Goal: Task Accomplishment & Management: Complete application form

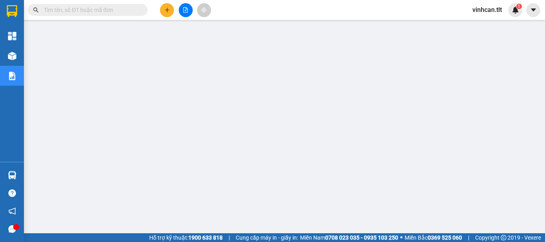
click at [112, 10] on input "text" at bounding box center [91, 10] width 94 height 9
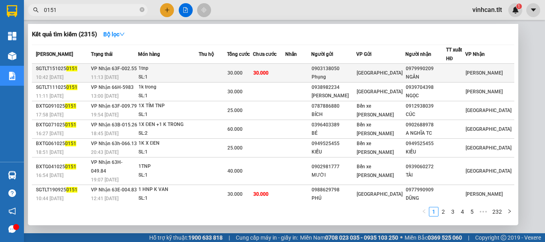
type input "0151"
click at [348, 70] on div "0903138050" at bounding box center [333, 69] width 44 height 8
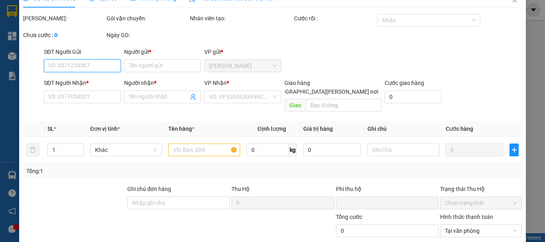
type input "0903138050"
type input "Phụng"
type input "0979990209"
type input "NGÂN"
type input "0"
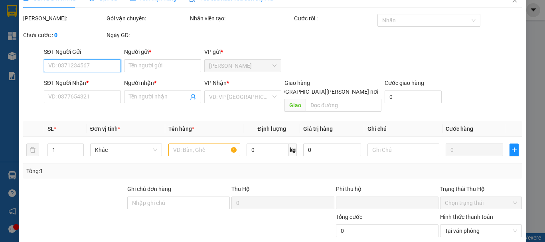
type input "30.000"
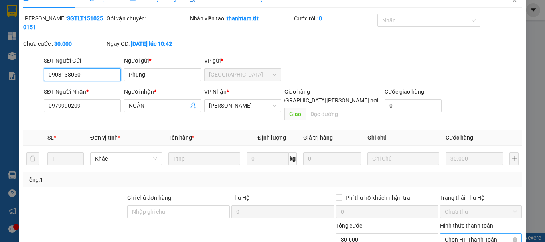
scroll to position [55, 0]
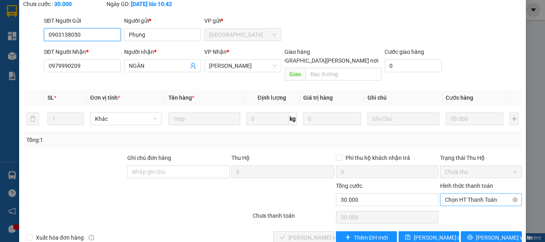
click at [452, 194] on span "Chọn HT Thanh Toán" at bounding box center [481, 200] width 72 height 12
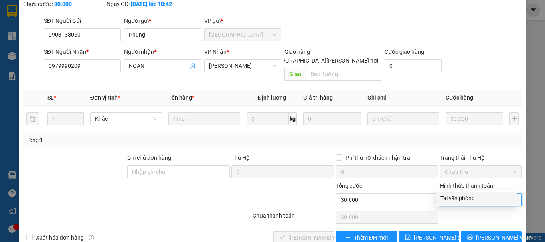
drag, startPoint x: 453, startPoint y: 198, endPoint x: 365, endPoint y: 207, distance: 88.6
click at [447, 198] on div "Tại văn phòng" at bounding box center [475, 198] width 71 height 9
type input "0"
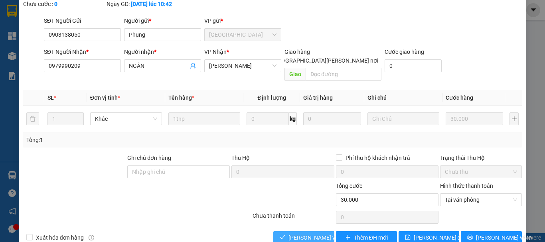
drag, startPoint x: 307, startPoint y: 218, endPoint x: 311, endPoint y: 217, distance: 4.2
click at [308, 233] on span "[PERSON_NAME] và [PERSON_NAME] hàng" at bounding box center [342, 237] width 108 height 9
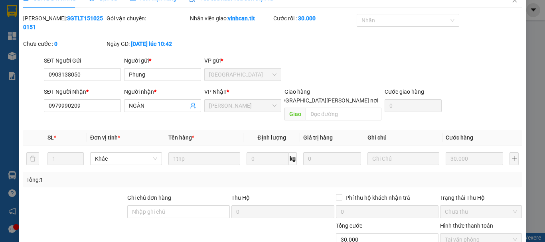
scroll to position [0, 0]
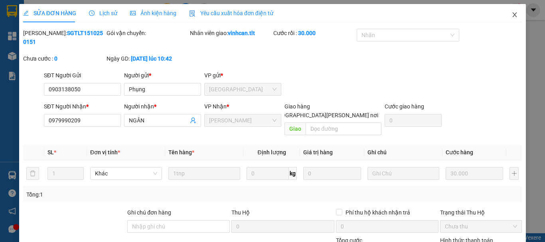
click at [511, 15] on icon "close" at bounding box center [514, 15] width 6 height 6
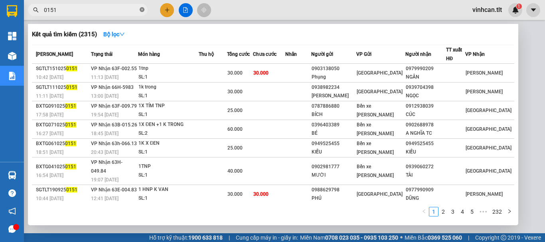
click at [142, 9] on icon "close-circle" at bounding box center [142, 9] width 5 height 5
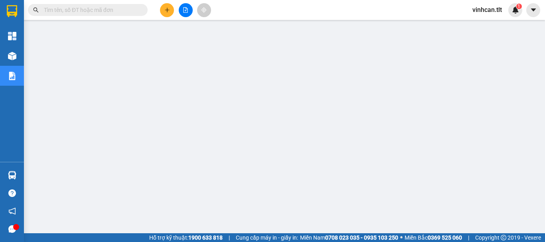
click at [134, 10] on input "text" at bounding box center [91, 10] width 94 height 9
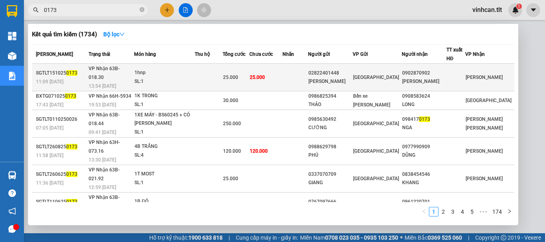
type input "0173"
click at [339, 72] on div "02822401448" at bounding box center [330, 73] width 44 height 8
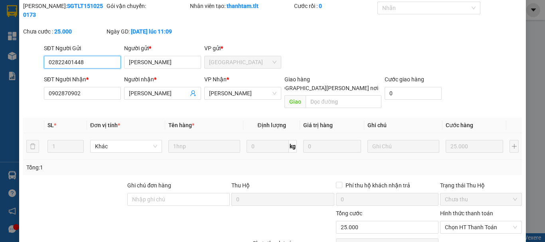
scroll to position [51, 0]
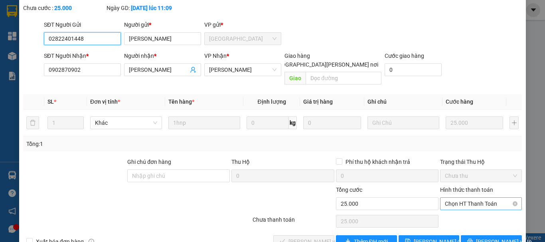
click at [464, 198] on span "Chọn HT Thanh Toán" at bounding box center [481, 204] width 72 height 12
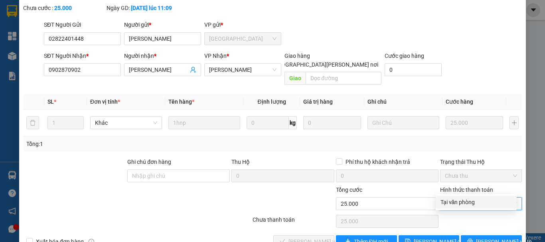
drag, startPoint x: 463, startPoint y: 199, endPoint x: 388, endPoint y: 206, distance: 74.8
click at [460, 202] on div "Tại văn phòng" at bounding box center [475, 202] width 71 height 9
type input "0"
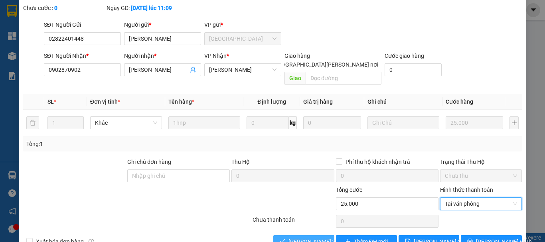
click at [317, 237] on span "[PERSON_NAME] và [PERSON_NAME] hàng" at bounding box center [342, 241] width 108 height 9
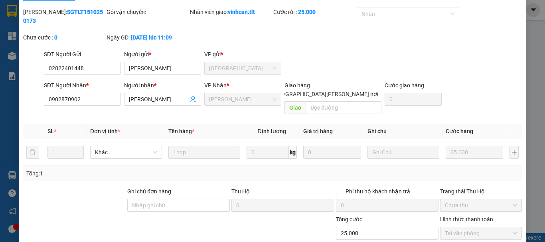
scroll to position [0, 0]
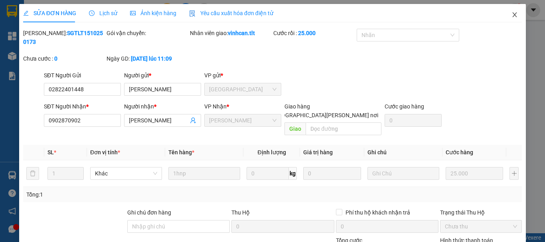
click at [511, 15] on icon "close" at bounding box center [514, 15] width 6 height 6
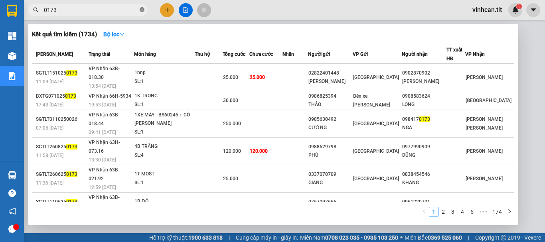
click at [141, 10] on icon "close-circle" at bounding box center [142, 9] width 5 height 5
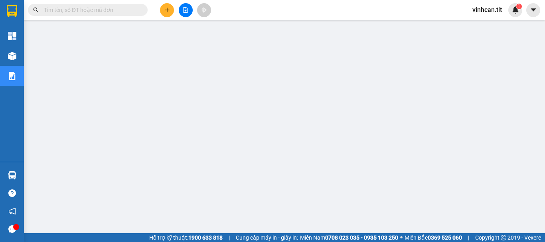
click at [122, 10] on input "text" at bounding box center [91, 10] width 94 height 9
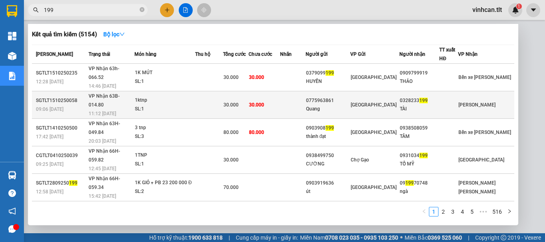
type input "199"
click at [347, 96] on div "0775963861" at bounding box center [328, 100] width 44 height 8
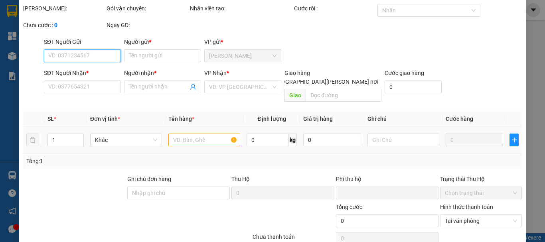
type input "0775963861"
type input "Quang"
type input "0328233199"
type input "TÀI"
type input "0"
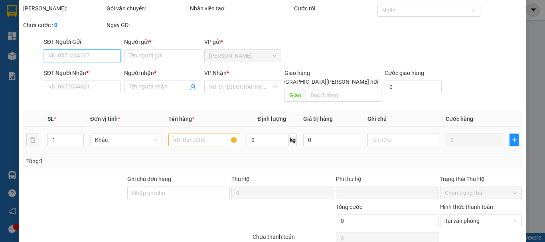
type input "30.000"
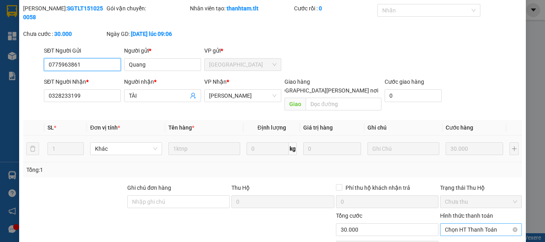
scroll to position [55, 0]
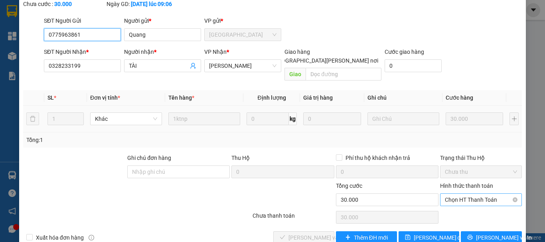
click at [449, 194] on span "Chọn HT Thanh Toán" at bounding box center [481, 200] width 72 height 12
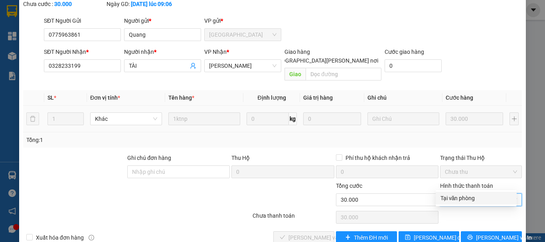
click at [452, 197] on div "Tại văn phòng" at bounding box center [475, 198] width 71 height 9
type input "0"
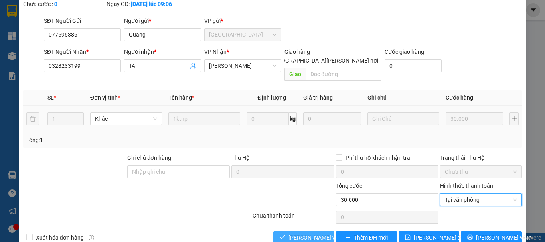
click at [323, 233] on span "[PERSON_NAME] và [PERSON_NAME] hàng" at bounding box center [342, 237] width 108 height 9
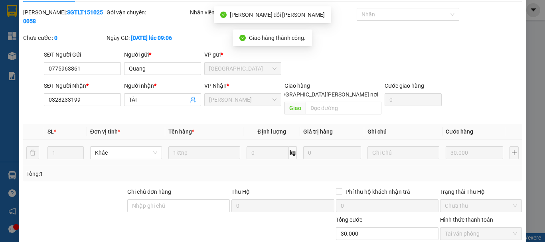
scroll to position [0, 0]
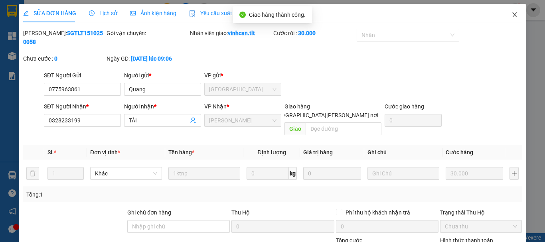
click at [512, 15] on icon "close" at bounding box center [514, 14] width 4 height 5
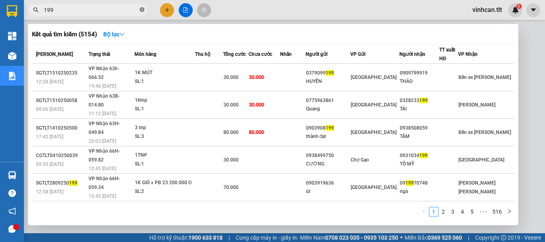
click at [141, 9] on icon "close-circle" at bounding box center [142, 9] width 5 height 5
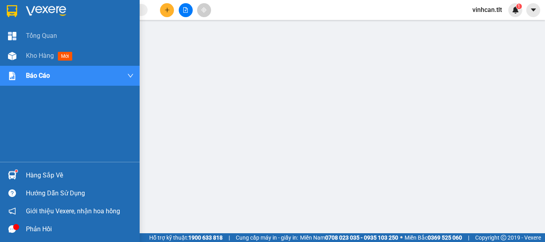
click at [45, 177] on div "Hàng sắp về" at bounding box center [80, 175] width 108 height 12
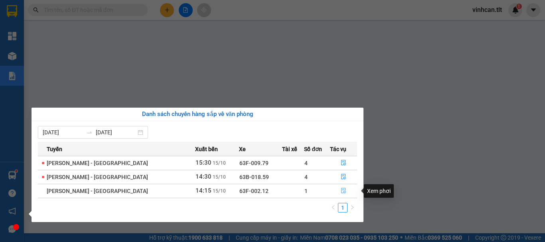
click at [337, 191] on button "button" at bounding box center [343, 191] width 26 height 13
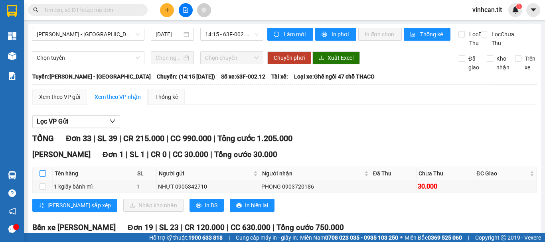
click at [41, 177] on input "checkbox" at bounding box center [42, 173] width 6 height 6
checkbox input "true"
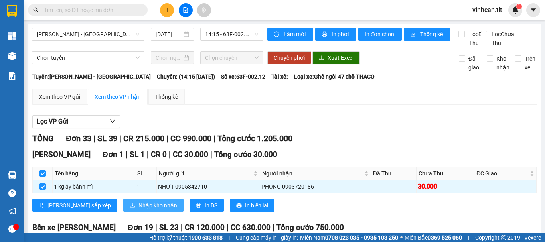
click at [138, 210] on span "Nhập kho nhận" at bounding box center [157, 205] width 39 height 9
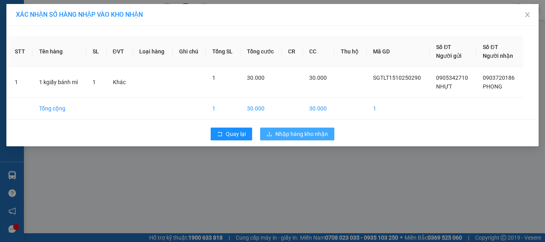
click at [314, 135] on span "Nhập hàng kho nhận" at bounding box center [301, 134] width 53 height 9
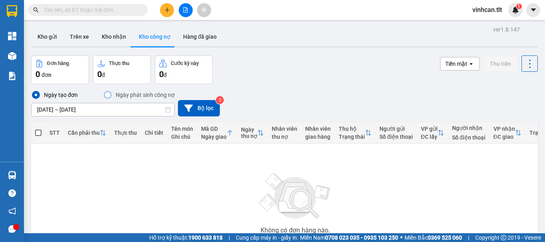
click at [99, 8] on input "text" at bounding box center [91, 10] width 94 height 9
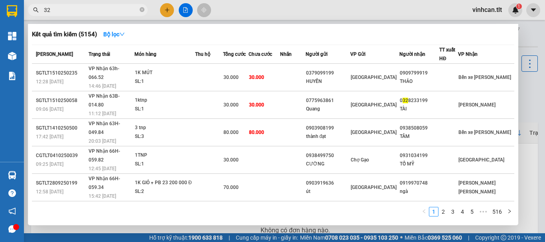
type input "327"
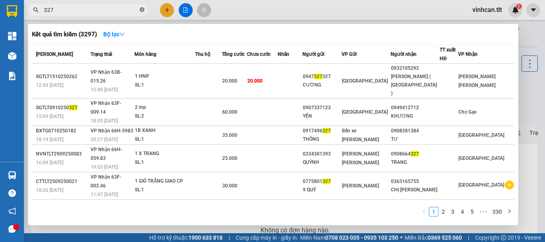
click at [142, 10] on icon "close-circle" at bounding box center [142, 9] width 5 height 5
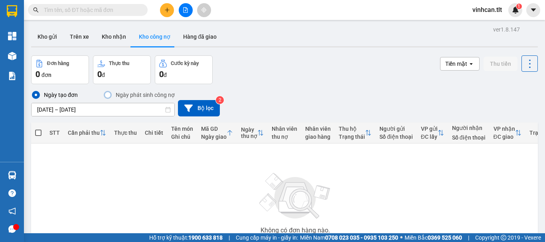
click at [131, 10] on input "text" at bounding box center [91, 10] width 94 height 9
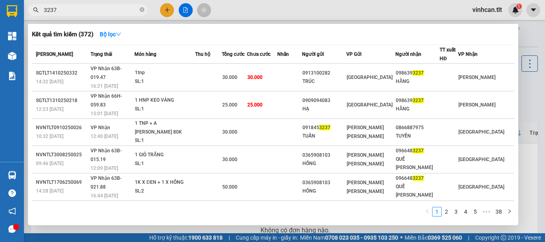
type input "3237"
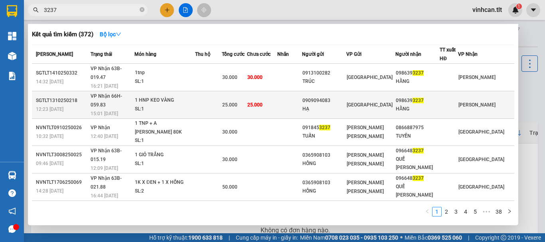
click at [337, 96] on div "0909094083" at bounding box center [323, 100] width 43 height 8
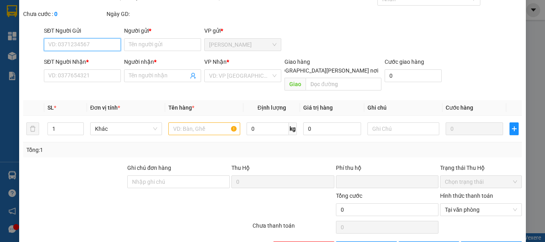
scroll to position [55, 0]
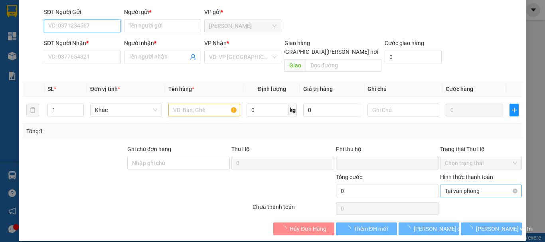
type input "0909094083"
type input "HẠ"
type input "0986393237"
type input "HẰNG"
type input "0"
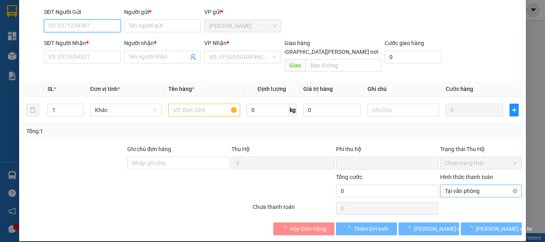
type input "25.000"
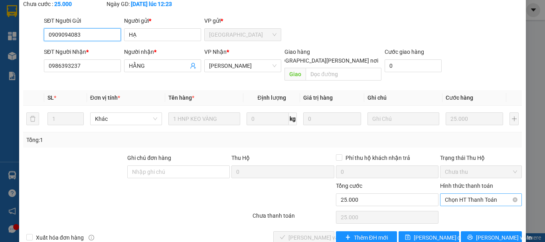
click at [457, 194] on span "Chọn HT Thanh Toán" at bounding box center [481, 200] width 72 height 12
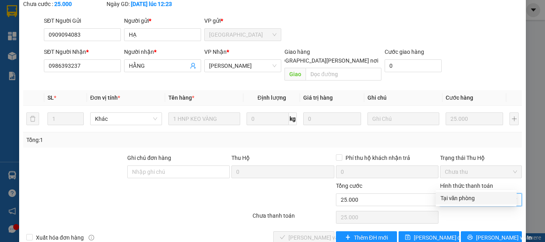
click at [456, 201] on div "Tại văn phòng" at bounding box center [475, 198] width 71 height 9
type input "0"
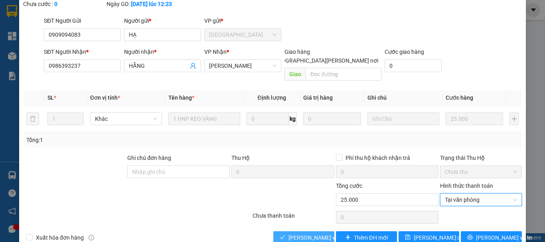
click at [317, 233] on span "[PERSON_NAME] và [PERSON_NAME] hàng" at bounding box center [342, 237] width 108 height 9
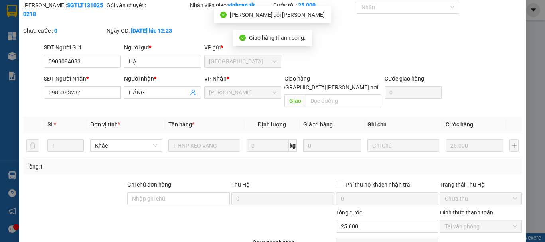
scroll to position [0, 0]
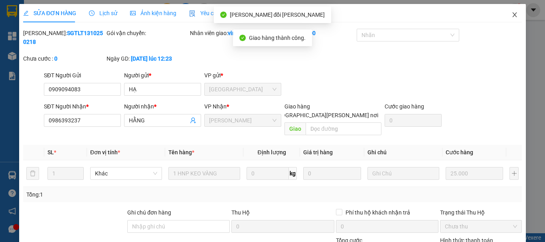
click at [511, 14] on icon "close" at bounding box center [514, 15] width 6 height 6
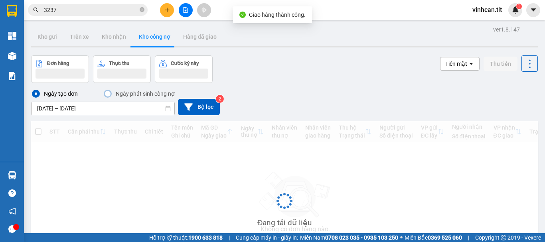
click at [80, 8] on input "3237" at bounding box center [91, 10] width 94 height 9
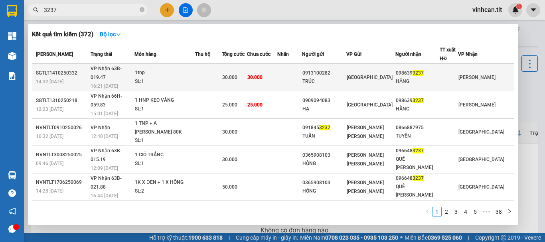
click at [340, 73] on div "0913100282" at bounding box center [323, 73] width 43 height 8
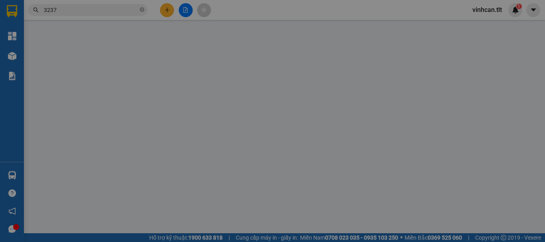
type input "0913100282"
type input "TRÚC"
type input "0986393237"
type input "HẰNG"
type input "0"
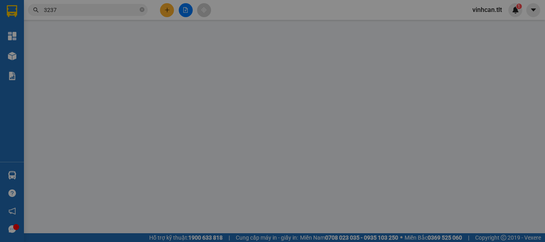
type input "30.000"
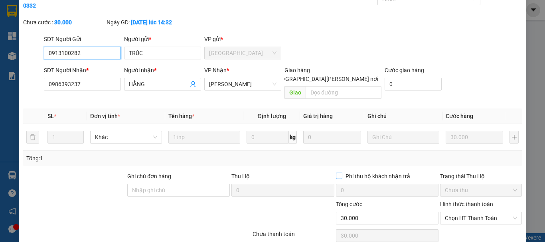
scroll to position [55, 0]
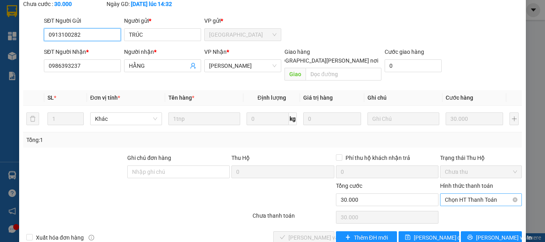
click at [451, 194] on span "Chọn HT Thanh Toán" at bounding box center [481, 200] width 72 height 12
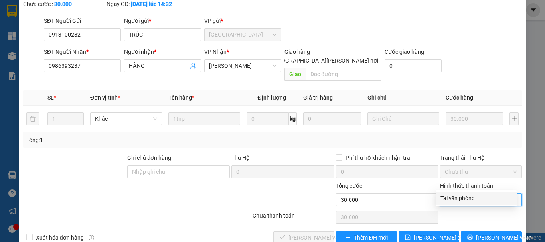
click at [456, 201] on div "Tại văn phòng" at bounding box center [475, 198] width 71 height 9
type input "0"
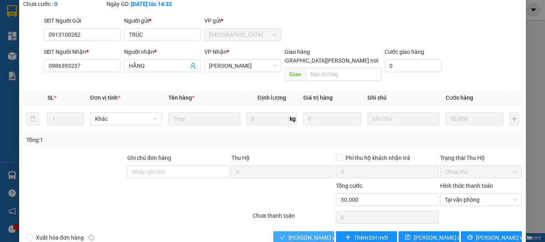
click at [322, 233] on span "[PERSON_NAME] và [PERSON_NAME] hàng" at bounding box center [342, 237] width 108 height 9
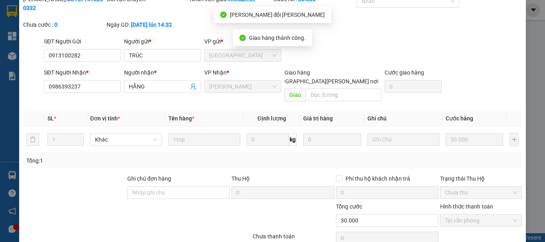
scroll to position [0, 0]
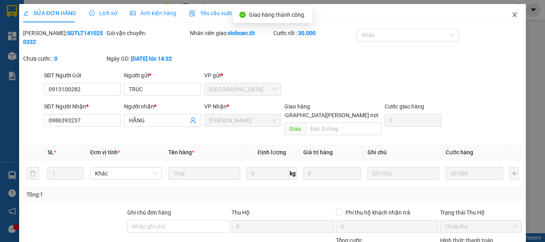
click at [512, 16] on icon "close" at bounding box center [514, 14] width 4 height 5
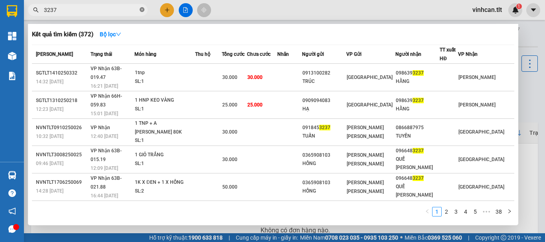
click at [142, 8] on icon "close-circle" at bounding box center [142, 9] width 5 height 5
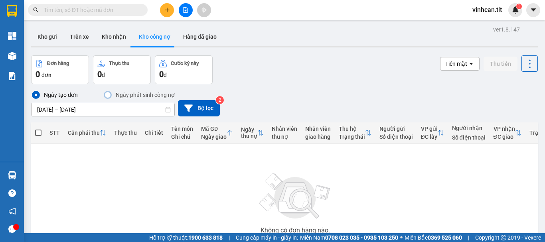
click at [106, 12] on input "text" at bounding box center [91, 10] width 94 height 9
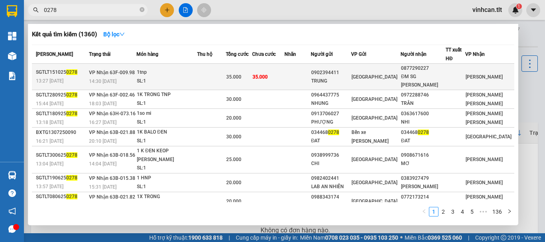
type input "0278"
click at [337, 71] on div "0902394411" at bounding box center [331, 73] width 40 height 8
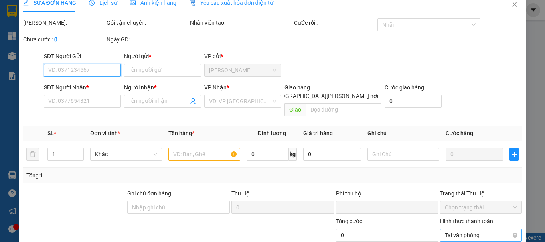
type input "0902394411"
type input "TRUNG"
type input "0877290227"
type input "ĐM SG [PERSON_NAME]"
type input "0"
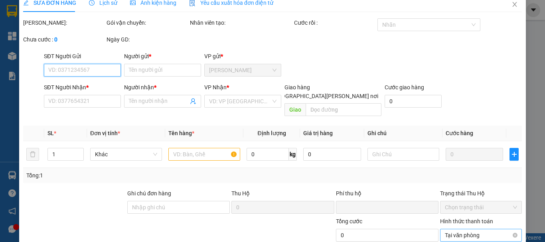
type input "35.000"
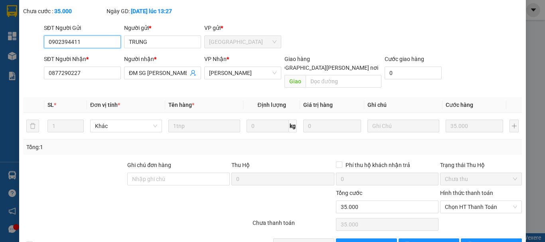
scroll to position [55, 0]
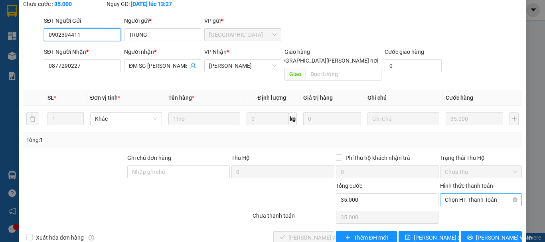
click at [450, 194] on span "Chọn HT Thanh Toán" at bounding box center [481, 200] width 72 height 12
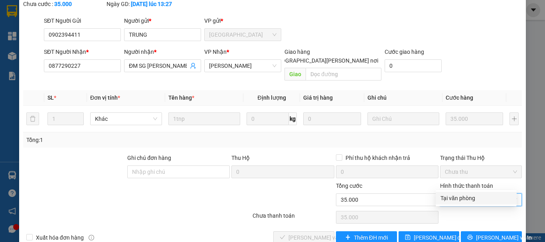
drag, startPoint x: 449, startPoint y: 197, endPoint x: 441, endPoint y: 201, distance: 8.6
click at [448, 199] on div "Tại văn phòng" at bounding box center [475, 198] width 71 height 9
type input "0"
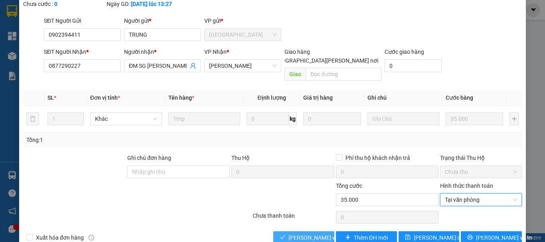
click at [319, 233] on span "[PERSON_NAME] và [PERSON_NAME] hàng" at bounding box center [342, 237] width 108 height 9
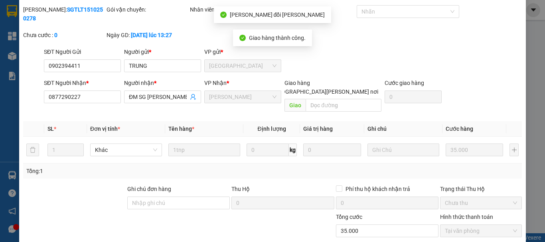
scroll to position [0, 0]
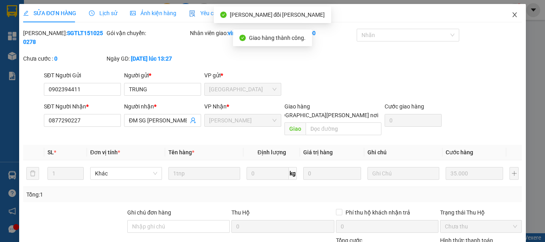
drag, startPoint x: 508, startPoint y: 15, endPoint x: 356, endPoint y: 0, distance: 153.1
click at [511, 15] on icon "close" at bounding box center [514, 15] width 6 height 6
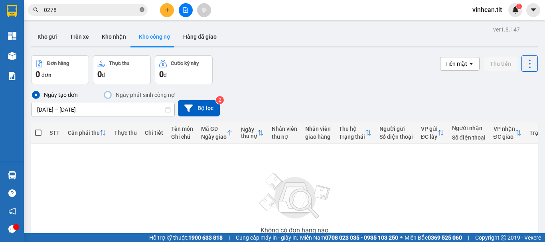
click at [142, 10] on icon "close-circle" at bounding box center [142, 9] width 5 height 5
click at [130, 12] on input "text" at bounding box center [91, 10] width 94 height 9
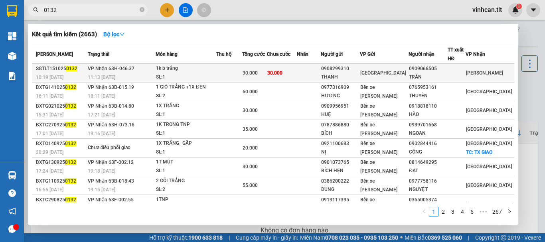
type input "0132"
click at [356, 67] on div "0908299310" at bounding box center [340, 69] width 38 height 8
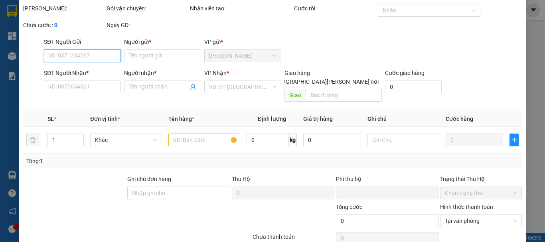
type input "0908299310"
type input "THANH"
type input "0909066505"
type input "TRÂN"
type input "0"
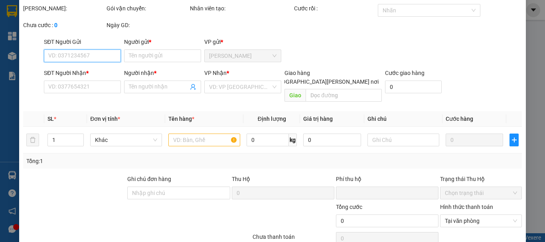
type input "30.000"
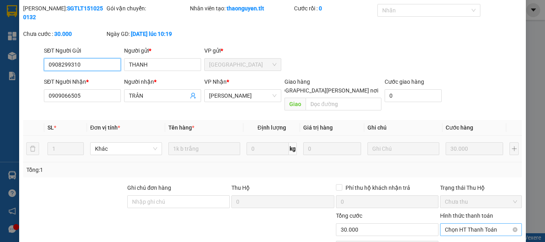
scroll to position [55, 0]
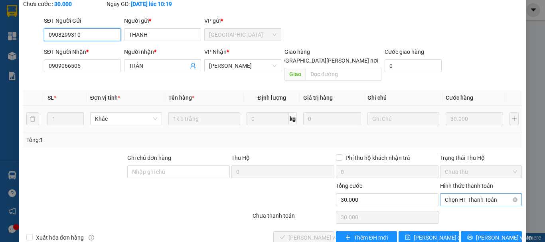
click at [457, 194] on span "Chọn HT Thanh Toán" at bounding box center [481, 200] width 72 height 12
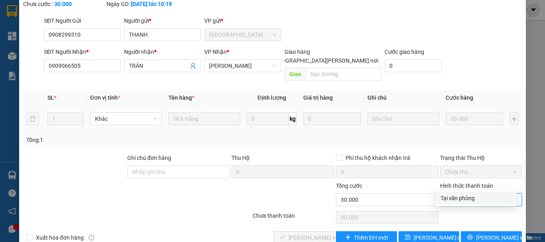
click at [454, 199] on div "Tại văn phòng" at bounding box center [475, 198] width 71 height 9
type input "0"
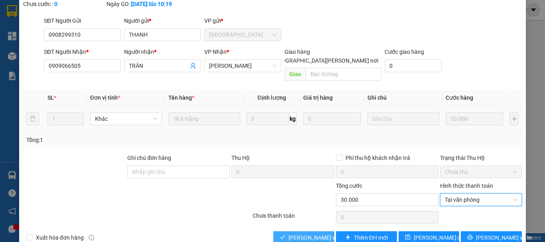
click at [315, 233] on span "[PERSON_NAME] và [PERSON_NAME] hàng" at bounding box center [342, 237] width 108 height 9
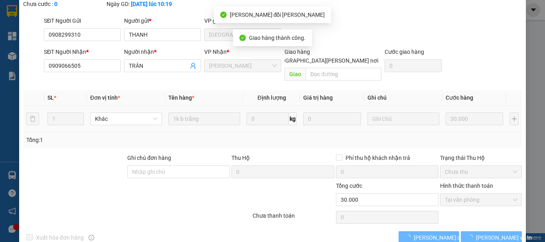
scroll to position [0, 0]
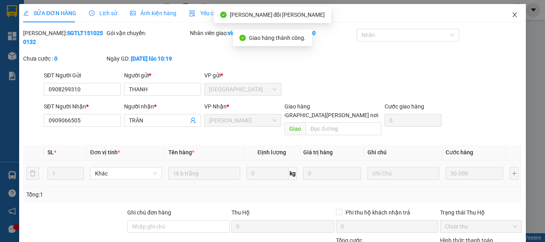
click at [511, 16] on icon "close" at bounding box center [514, 15] width 6 height 6
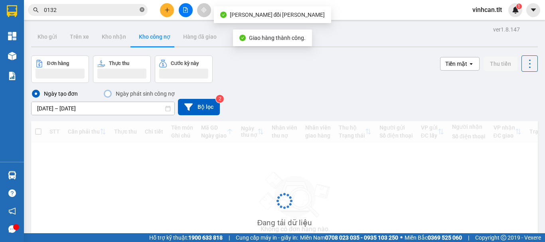
click at [143, 9] on icon "close-circle" at bounding box center [142, 9] width 5 height 5
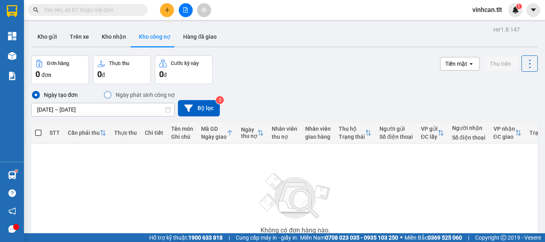
click at [128, 9] on input "text" at bounding box center [91, 10] width 94 height 9
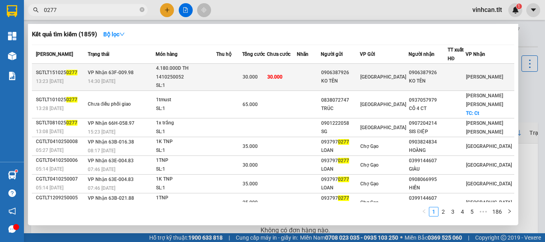
type input "0277"
click at [354, 69] on div "0906387926" at bounding box center [340, 73] width 38 height 8
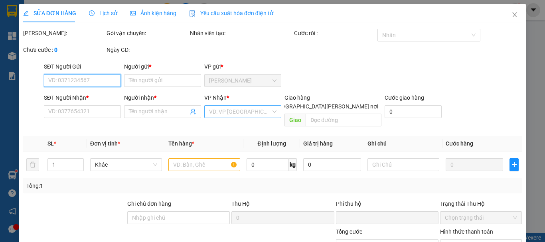
type input "0906387926"
type input "KO TÊN"
type input "0906387926"
type input "KO TÊN"
type input "0"
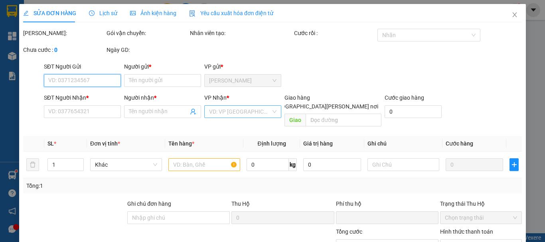
type input "30.000"
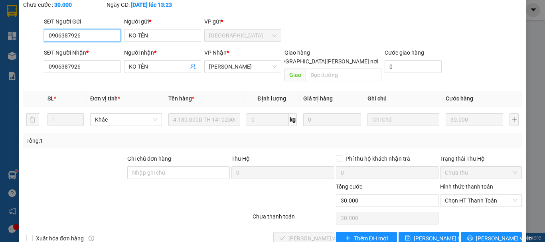
scroll to position [55, 0]
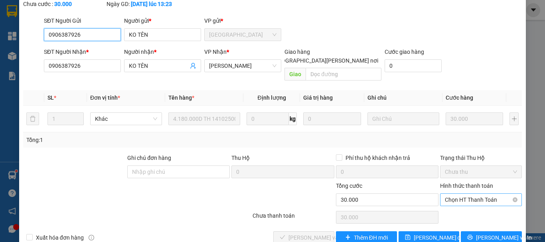
click at [459, 194] on span "Chọn HT Thanh Toán" at bounding box center [481, 200] width 72 height 12
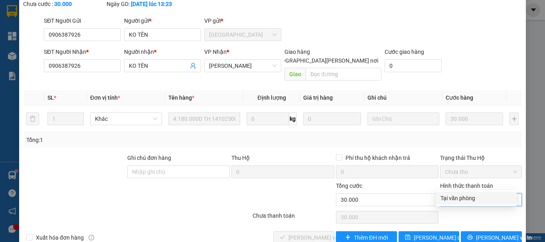
click at [459, 196] on div "Tại văn phòng" at bounding box center [475, 198] width 71 height 9
type input "0"
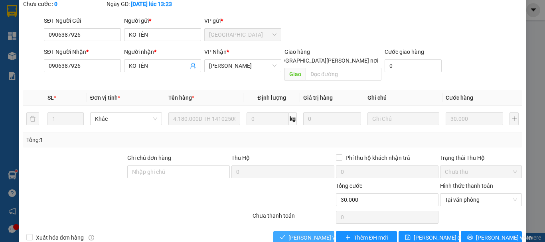
click at [307, 233] on span "[PERSON_NAME] và [PERSON_NAME] hàng" at bounding box center [342, 237] width 108 height 9
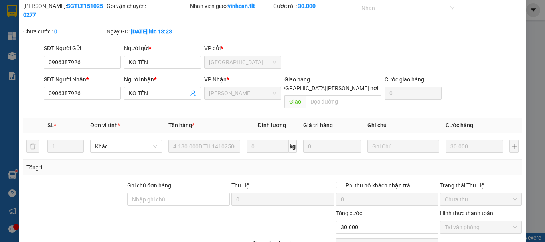
scroll to position [0, 0]
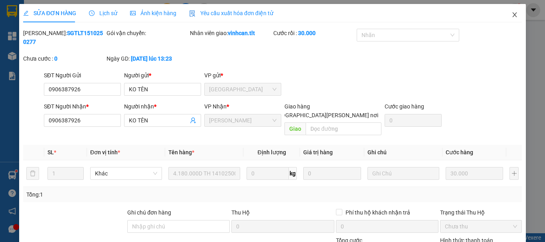
click at [511, 14] on icon "close" at bounding box center [514, 15] width 6 height 6
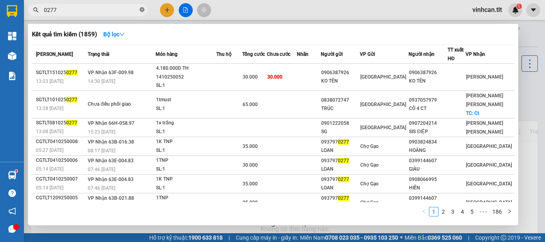
click at [142, 8] on icon "close-circle" at bounding box center [142, 9] width 5 height 5
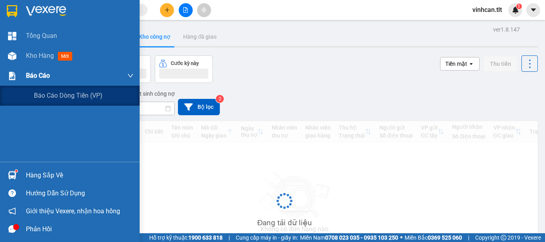
click at [31, 73] on span "Báo cáo" at bounding box center [38, 76] width 24 height 10
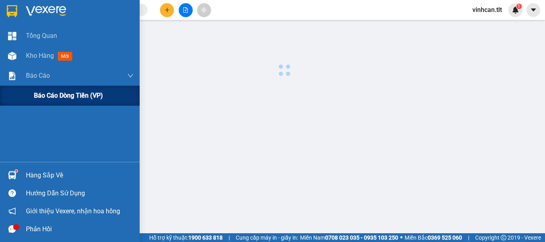
click at [74, 97] on span "Báo cáo dòng tiền (VP)" at bounding box center [68, 96] width 69 height 10
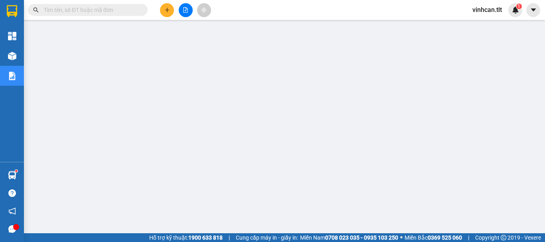
click at [139, 9] on span at bounding box center [88, 10] width 120 height 12
click at [123, 11] on input "text" at bounding box center [91, 10] width 94 height 9
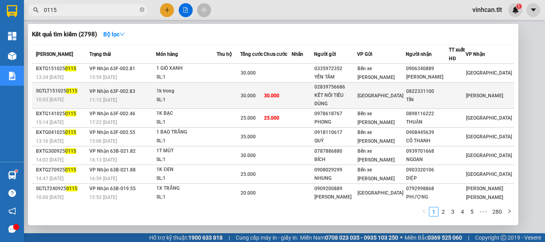
type input "0115"
click at [356, 90] on div "02839756686" at bounding box center [335, 87] width 42 height 8
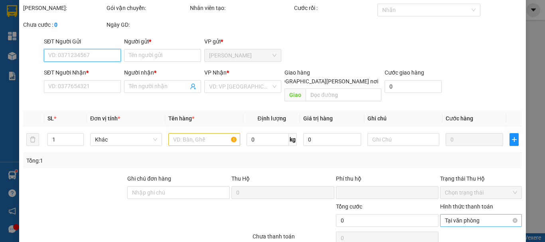
type input "02839756686"
type input "KẾT NỐI TIÊU DÙNG"
type input "0822331100"
type input "TÍN"
type input "0"
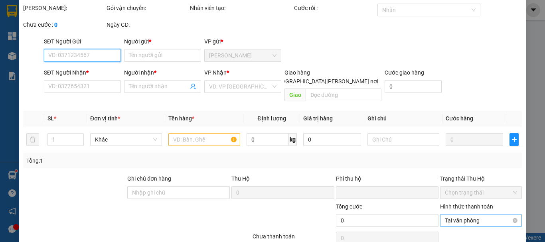
type input "30.000"
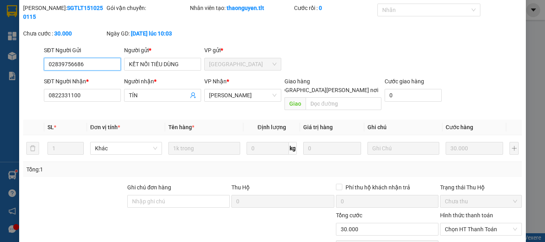
scroll to position [55, 0]
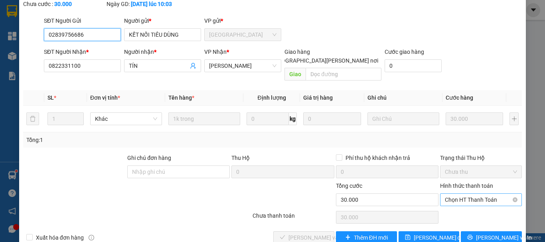
click at [457, 194] on span "Chọn HT Thanh Toán" at bounding box center [481, 200] width 72 height 12
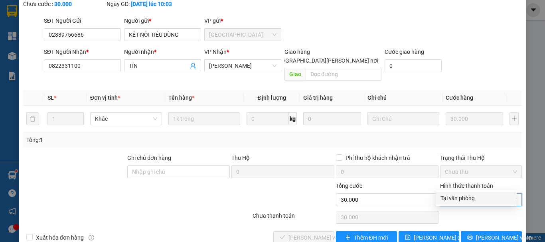
click at [457, 196] on div "Tại văn phòng" at bounding box center [475, 198] width 71 height 9
type input "0"
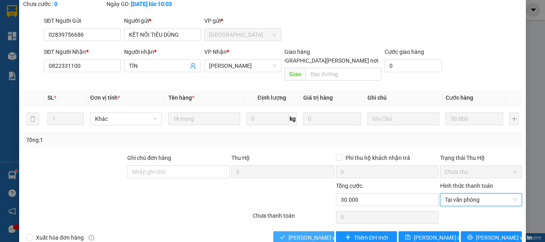
click at [319, 233] on span "[PERSON_NAME] và [PERSON_NAME] hàng" at bounding box center [342, 237] width 108 height 9
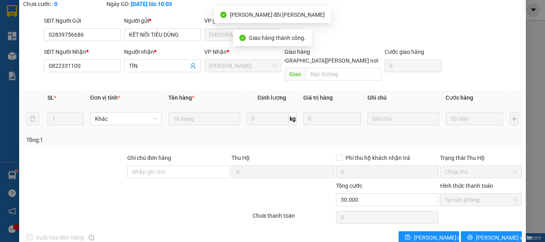
scroll to position [0, 0]
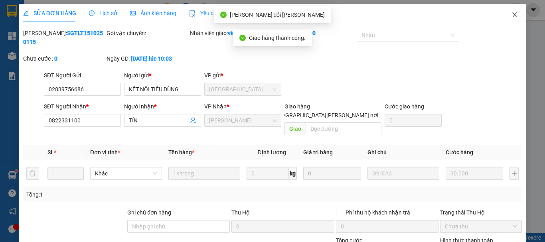
click at [511, 18] on icon "close" at bounding box center [514, 15] width 6 height 6
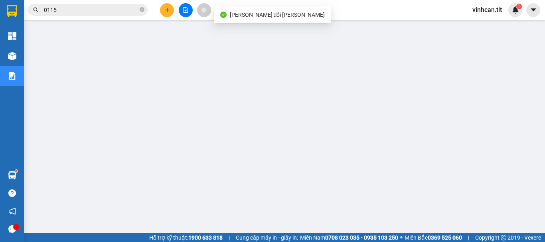
drag, startPoint x: 144, startPoint y: 10, endPoint x: 139, endPoint y: 10, distance: 4.4
click at [142, 10] on icon "close-circle" at bounding box center [142, 9] width 5 height 5
click at [128, 10] on input "text" at bounding box center [91, 10] width 94 height 9
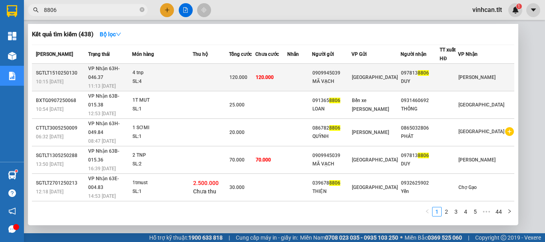
type input "8806"
click at [350, 69] on div "0909945039" at bounding box center [331, 73] width 39 height 8
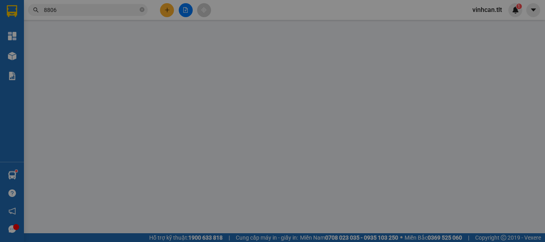
type input "0909945039"
type input "MÃ VẠCH"
type input "0978138806"
type input "DUY"
type input "0"
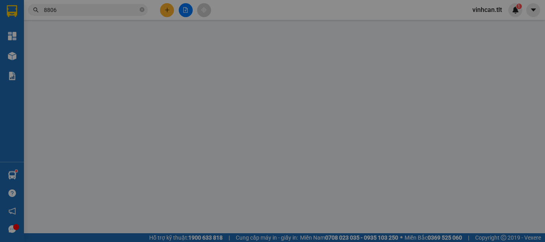
type input "120.000"
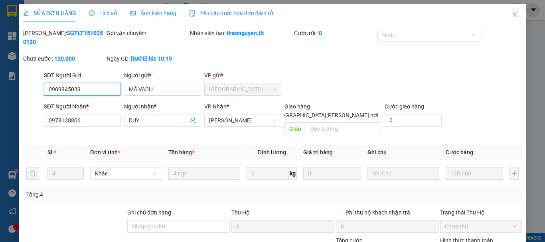
scroll to position [55, 0]
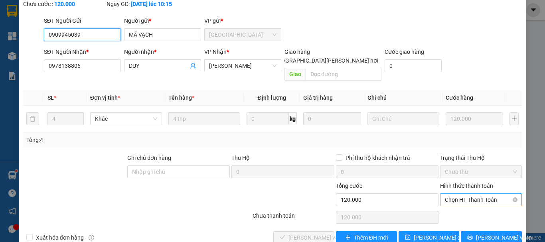
click at [461, 194] on span "Chọn HT Thanh Toán" at bounding box center [481, 200] width 72 height 12
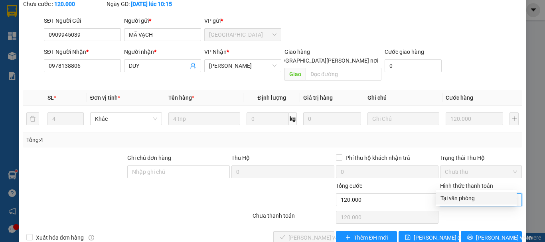
click at [461, 197] on div "Tại văn phòng" at bounding box center [475, 198] width 71 height 9
type input "0"
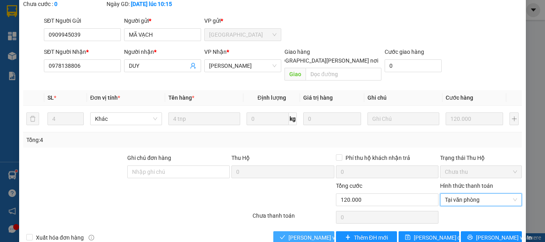
click at [315, 233] on span "[PERSON_NAME] và [PERSON_NAME] hàng" at bounding box center [342, 237] width 108 height 9
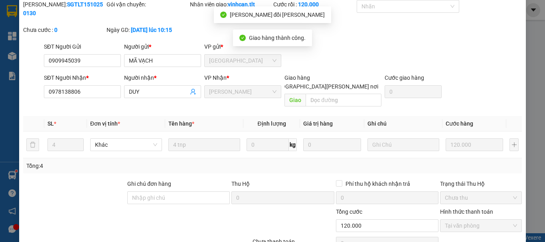
scroll to position [0, 0]
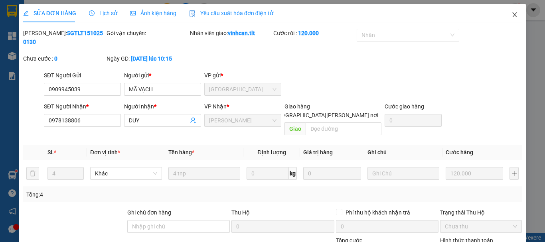
click at [511, 17] on icon "close" at bounding box center [514, 15] width 6 height 6
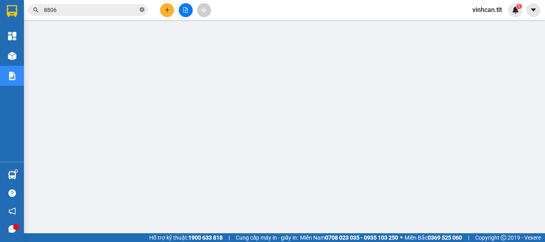
click at [141, 8] on icon "close-circle" at bounding box center [142, 9] width 5 height 5
click at [122, 12] on input "text" at bounding box center [91, 10] width 94 height 9
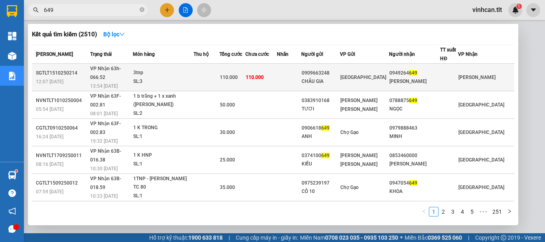
type input "649"
click at [335, 71] on div "0909663248" at bounding box center [320, 73] width 38 height 8
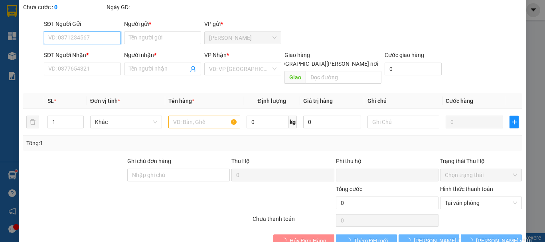
type input "0909663248"
type input "CHÂU GIA"
type input "0949264649"
type input "[PERSON_NAME]"
type input "0"
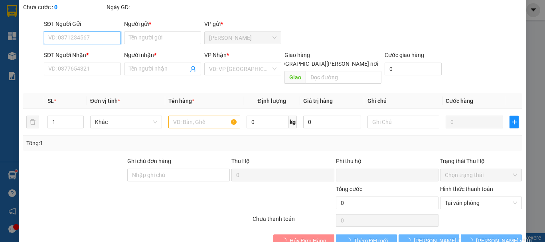
type input "110.000"
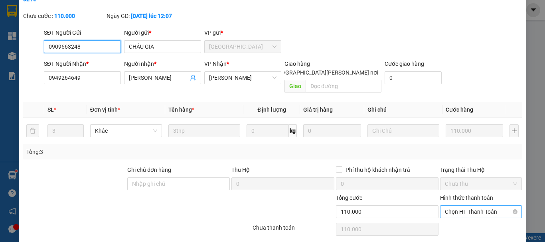
scroll to position [55, 0]
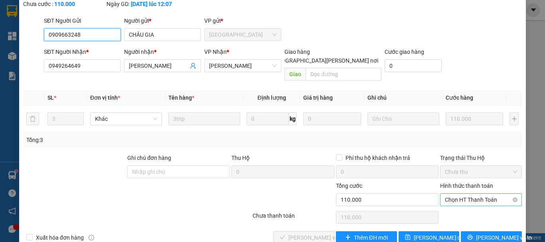
click at [456, 194] on span "Chọn HT Thanh Toán" at bounding box center [481, 200] width 72 height 12
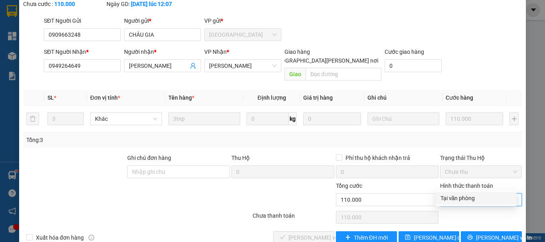
drag, startPoint x: 454, startPoint y: 200, endPoint x: 380, endPoint y: 211, distance: 74.5
click at [454, 201] on div "Tại văn phòng" at bounding box center [475, 198] width 71 height 9
type input "0"
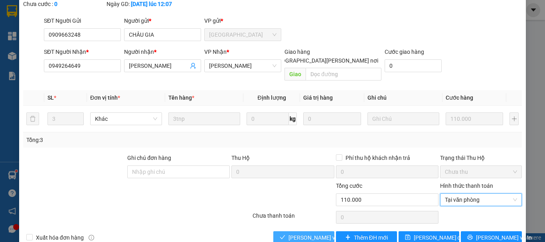
click at [317, 233] on span "[PERSON_NAME] và [PERSON_NAME] hàng" at bounding box center [342, 237] width 108 height 9
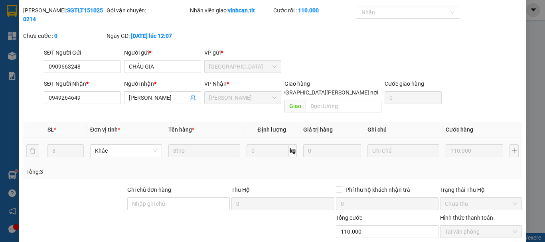
scroll to position [0, 0]
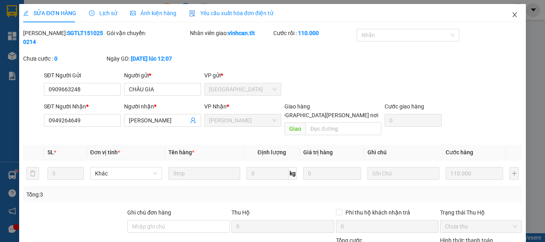
click at [512, 16] on icon "close" at bounding box center [514, 14] width 4 height 5
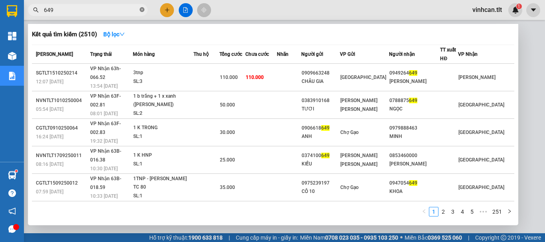
click at [141, 9] on icon "close-circle" at bounding box center [142, 9] width 5 height 5
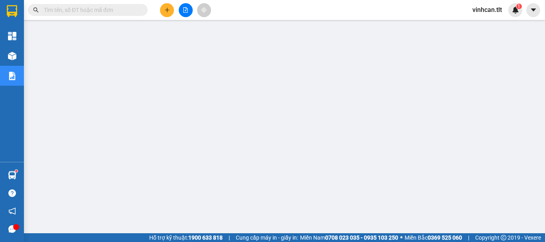
click at [130, 12] on input "text" at bounding box center [91, 10] width 94 height 9
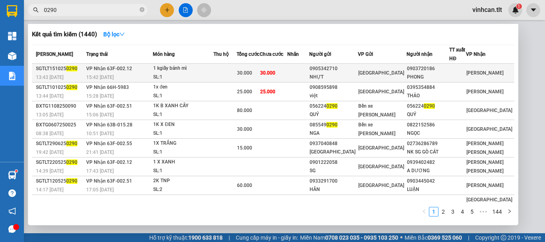
type input "0290"
click at [348, 68] on div "0905342710" at bounding box center [333, 69] width 48 height 8
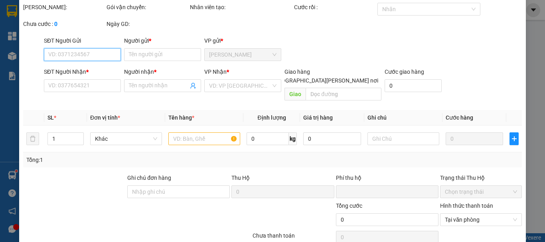
type input "0905342710"
type input "NHỰT"
type input "0903720186"
type input "PHONG"
type input "0"
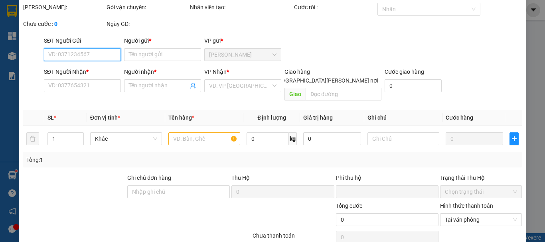
type input "30.000"
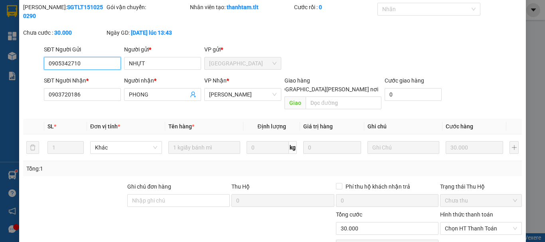
scroll to position [55, 0]
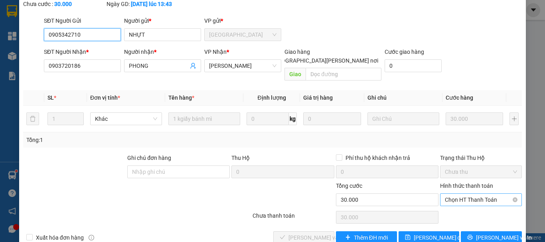
click at [456, 194] on span "Chọn HT Thanh Toán" at bounding box center [481, 200] width 72 height 12
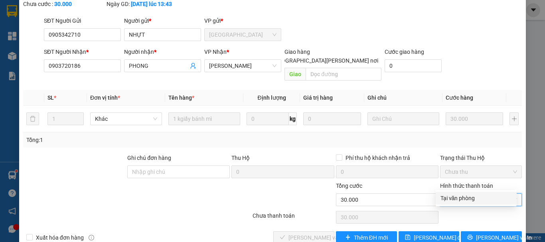
drag, startPoint x: 453, startPoint y: 195, endPoint x: 418, endPoint y: 202, distance: 35.7
click at [453, 196] on div "Tại văn phòng" at bounding box center [475, 198] width 71 height 9
type input "0"
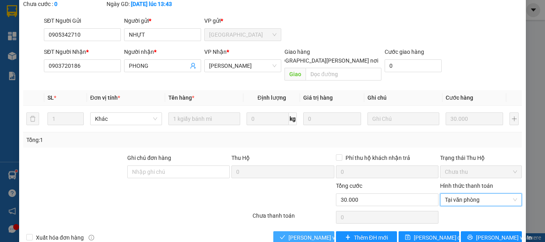
click at [321, 233] on span "[PERSON_NAME] và [PERSON_NAME] hàng" at bounding box center [342, 237] width 108 height 9
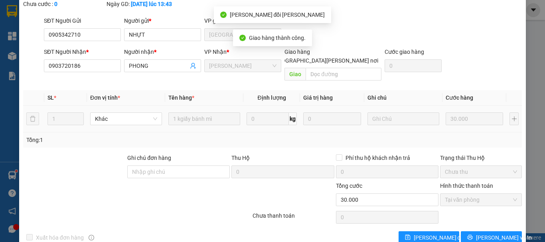
scroll to position [0, 0]
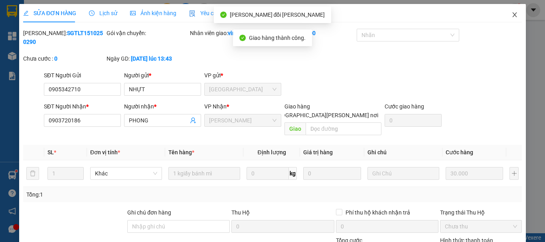
click at [511, 14] on icon "close" at bounding box center [514, 15] width 6 height 6
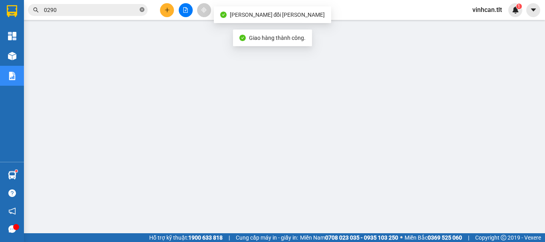
click at [142, 8] on icon "close-circle" at bounding box center [142, 9] width 5 height 5
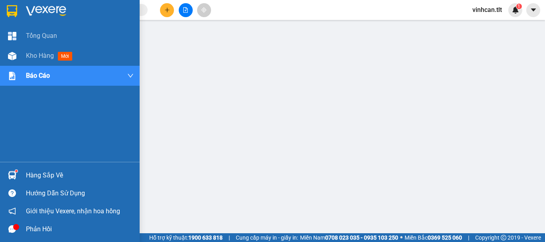
click at [51, 175] on div "Hàng sắp về" at bounding box center [80, 175] width 108 height 12
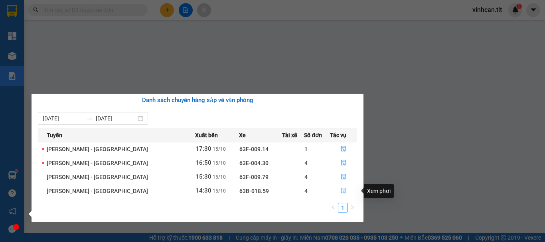
click at [341, 191] on icon "file-done" at bounding box center [344, 191] width 6 height 6
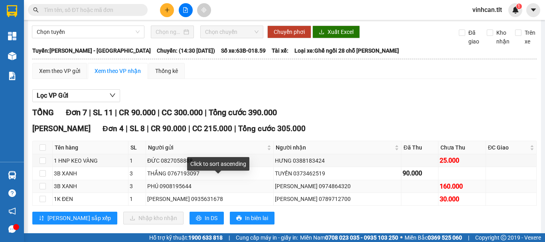
scroll to position [40, 0]
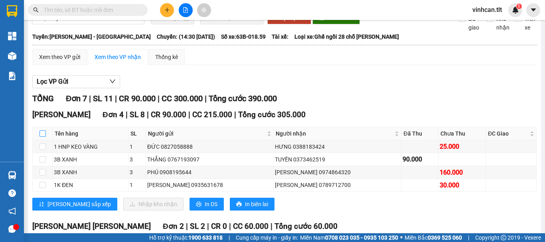
drag, startPoint x: 41, startPoint y: 140, endPoint x: 51, endPoint y: 148, distance: 12.8
click at [42, 137] on input "checkbox" at bounding box center [42, 133] width 6 height 6
checkbox input "true"
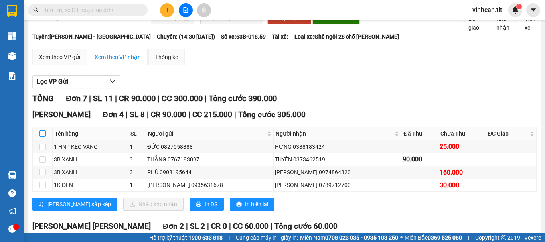
checkbox input "true"
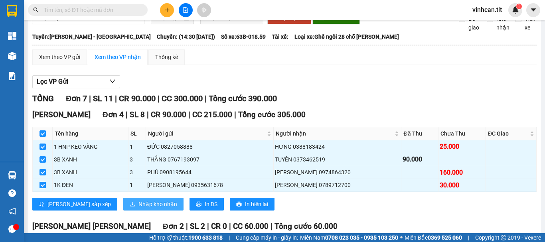
click at [138, 209] on span "Nhập kho nhận" at bounding box center [157, 204] width 39 height 9
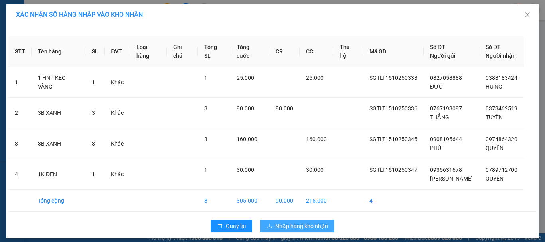
click at [285, 222] on span "Nhập hàng kho nhận" at bounding box center [301, 226] width 53 height 9
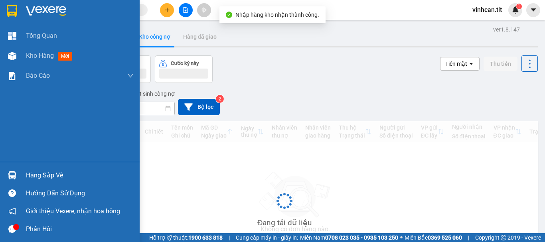
click at [41, 175] on div "Hàng sắp về" at bounding box center [80, 175] width 108 height 12
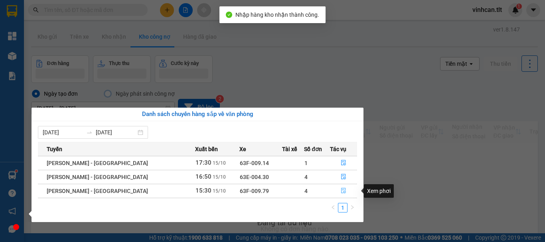
click at [341, 191] on icon "file-done" at bounding box center [344, 191] width 6 height 6
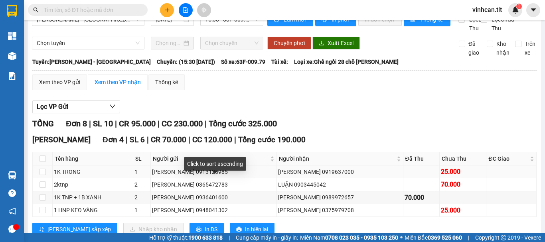
scroll to position [40, 0]
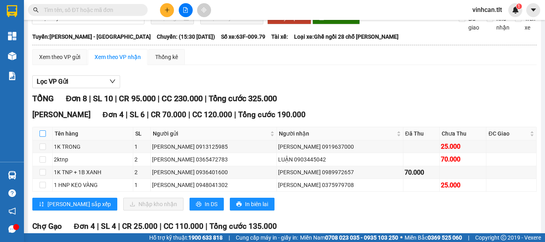
drag, startPoint x: 44, startPoint y: 140, endPoint x: 45, endPoint y: 145, distance: 5.7
click at [44, 137] on input "checkbox" at bounding box center [42, 133] width 6 height 6
checkbox input "true"
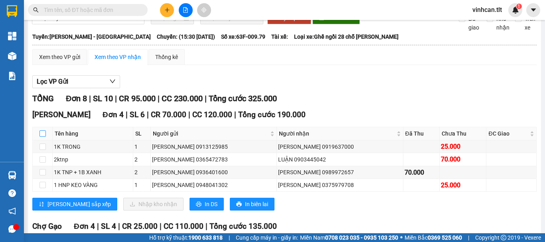
checkbox input "true"
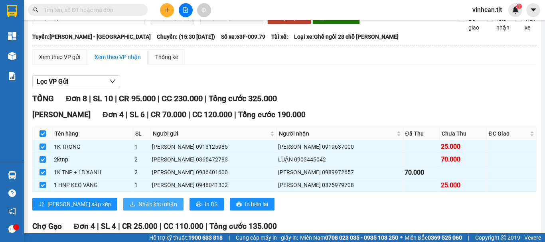
drag, startPoint x: 126, startPoint y: 212, endPoint x: 129, endPoint y: 214, distance: 4.1
click at [138, 209] on span "Nhập kho nhận" at bounding box center [157, 204] width 39 height 9
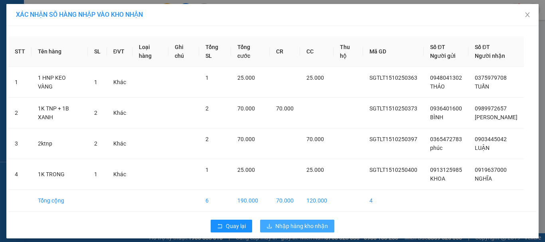
click at [299, 224] on span "Nhập hàng kho nhận" at bounding box center [301, 226] width 53 height 9
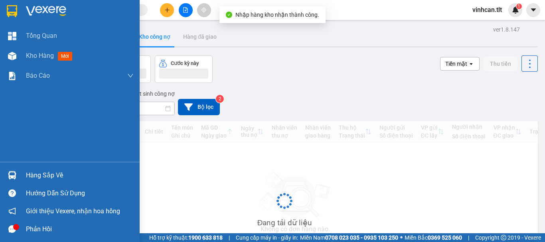
click at [53, 175] on div "Hàng sắp về" at bounding box center [80, 175] width 108 height 12
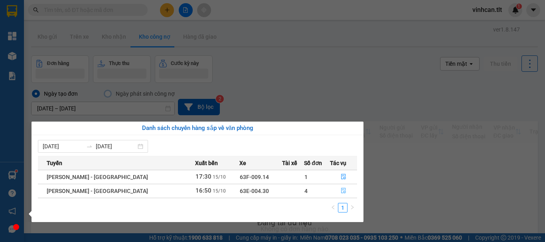
click at [341, 191] on icon "file-done" at bounding box center [344, 191] width 6 height 6
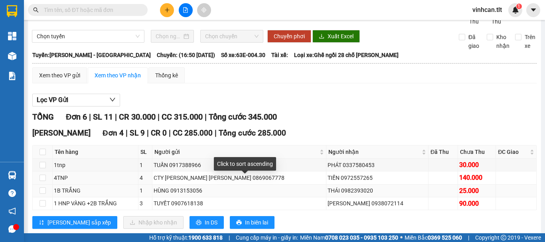
scroll to position [40, 0]
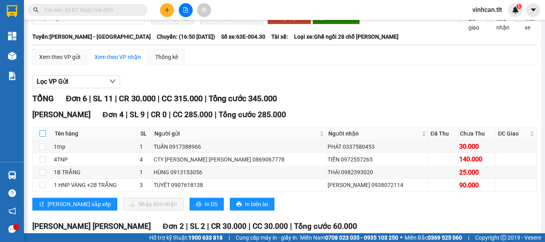
click at [43, 137] on input "checkbox" at bounding box center [42, 133] width 6 height 6
checkbox input "true"
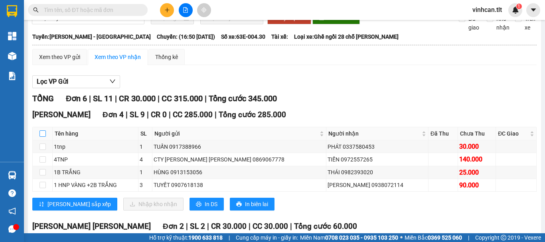
checkbox input "true"
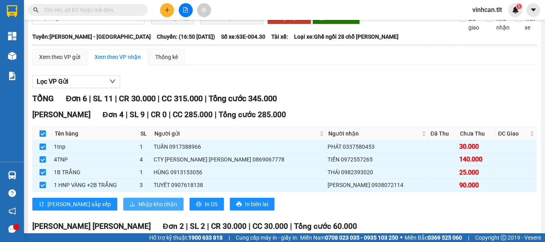
click at [138, 209] on span "Nhập kho nhận" at bounding box center [157, 204] width 39 height 9
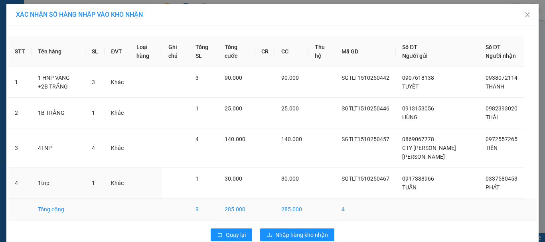
scroll to position [24, 0]
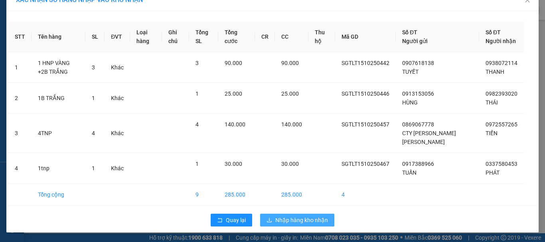
click at [293, 220] on span "Nhập hàng kho nhận" at bounding box center [301, 220] width 53 height 9
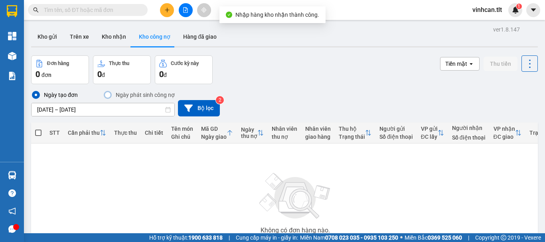
click at [122, 10] on input "text" at bounding box center [91, 10] width 94 height 9
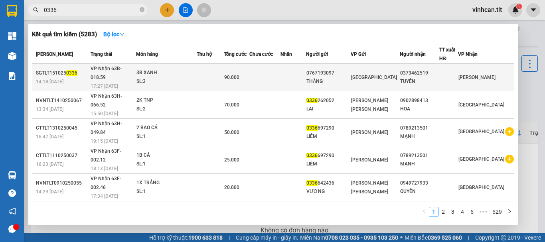
type input "0336"
click at [345, 69] on div "0767193097" at bounding box center [328, 73] width 44 height 8
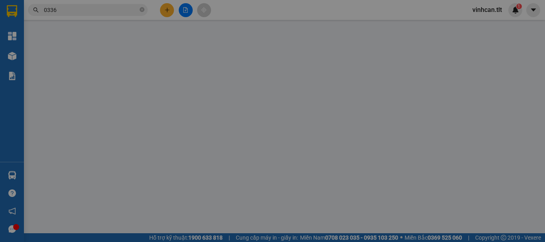
type input "0767193097"
type input "THẮNG"
type input "0373462519"
type input "TUYỀN"
type input "0"
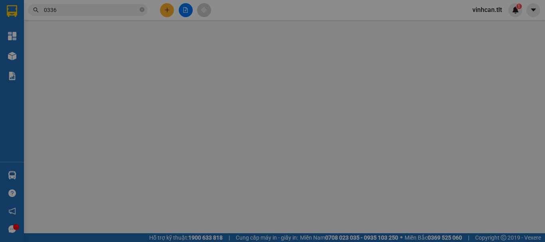
type input "90.000"
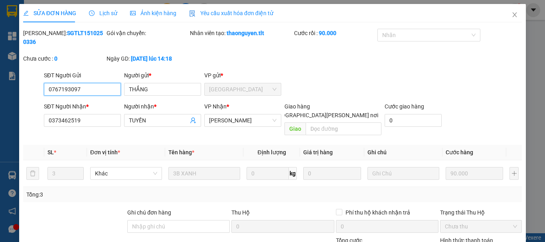
scroll to position [55, 0]
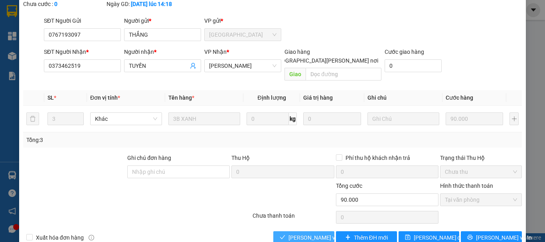
click at [319, 233] on span "[PERSON_NAME] và [PERSON_NAME] hàng" at bounding box center [342, 237] width 108 height 9
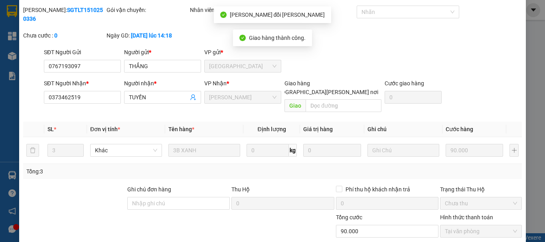
scroll to position [0, 0]
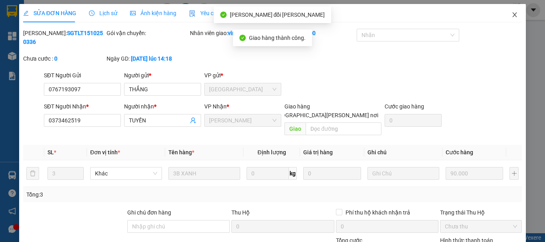
click at [511, 14] on icon "close" at bounding box center [514, 15] width 6 height 6
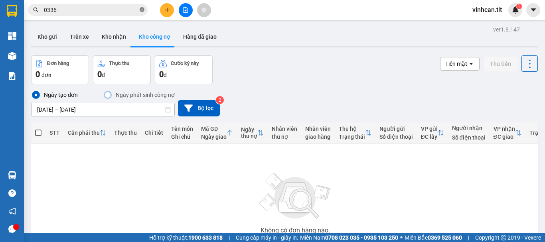
click at [142, 9] on icon "close-circle" at bounding box center [142, 9] width 5 height 5
click at [126, 10] on input "text" at bounding box center [91, 10] width 94 height 9
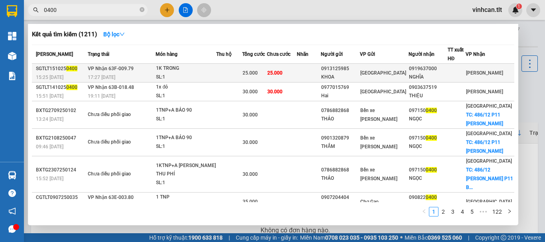
type input "0400"
click at [348, 68] on div "0913125985" at bounding box center [340, 69] width 38 height 8
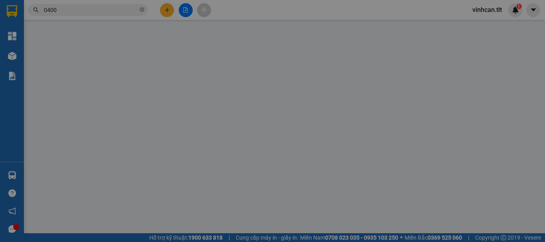
type input "0913125985"
type input "KHOA"
type input "0919637000"
type input "NGHĨA"
type input "0"
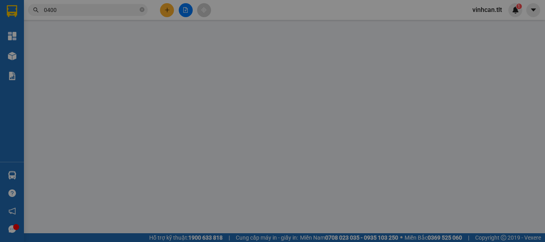
type input "25.000"
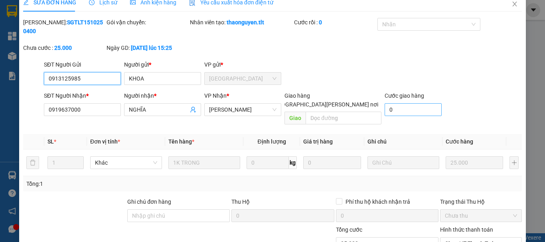
scroll to position [55, 0]
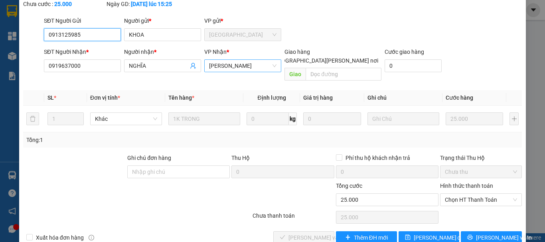
click at [232, 60] on span "[PERSON_NAME]" at bounding box center [242, 66] width 67 height 12
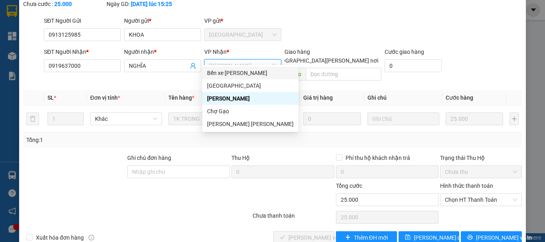
click at [228, 73] on div "Bến xe [PERSON_NAME]" at bounding box center [250, 73] width 87 height 9
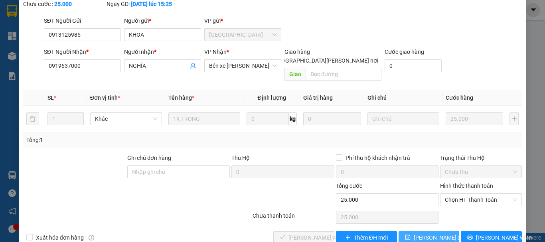
click at [428, 233] on span "[PERSON_NAME] đổi" at bounding box center [438, 237] width 51 height 9
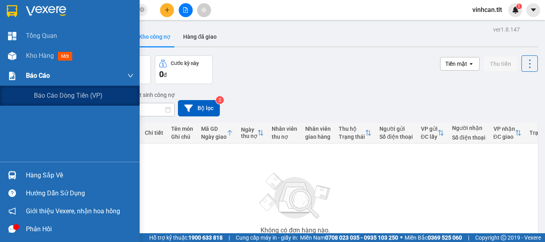
click at [34, 71] on span "Báo cáo" at bounding box center [38, 76] width 24 height 10
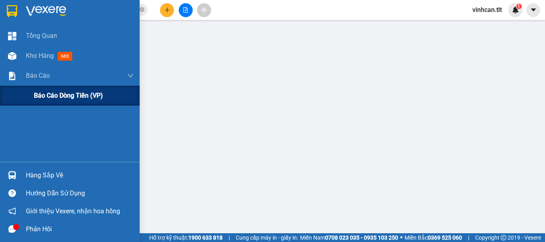
click at [57, 95] on span "Báo cáo dòng tiền (VP)" at bounding box center [68, 96] width 69 height 10
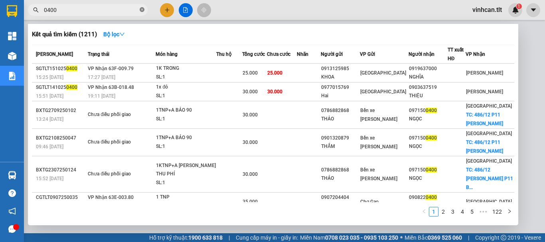
click at [141, 9] on icon "close-circle" at bounding box center [142, 9] width 5 height 5
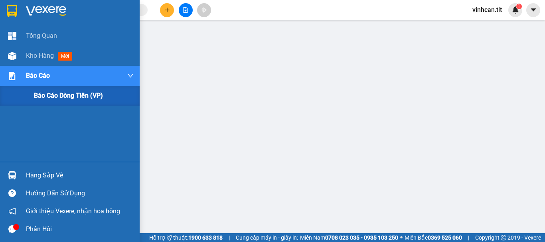
click at [50, 95] on span "Báo cáo dòng tiền (VP)" at bounding box center [68, 96] width 69 height 10
click at [56, 168] on div "Hàng sắp về" at bounding box center [70, 175] width 140 height 18
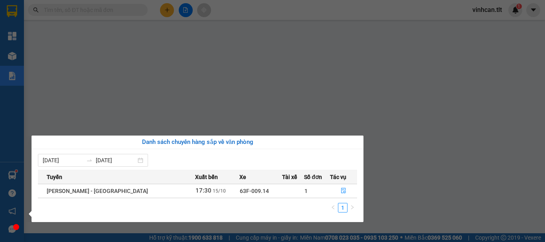
click at [110, 9] on section "Kết quả [PERSON_NAME] ( 1211 ) Bộ lọc Mã ĐH Trạng thái Món hàng Thu hộ Tổng [PE…" at bounding box center [272, 121] width 545 height 242
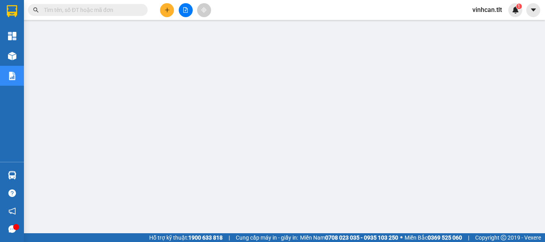
click at [85, 12] on input "text" at bounding box center [91, 10] width 94 height 9
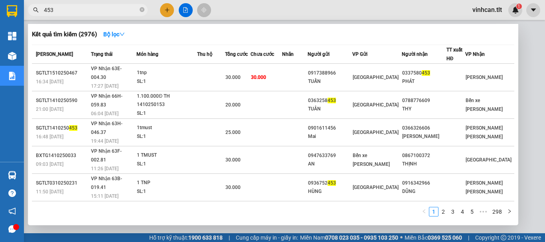
type input "453"
click at [142, 9] on icon "close-circle" at bounding box center [142, 9] width 5 height 5
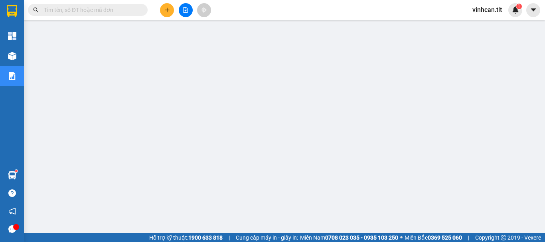
click at [105, 12] on input "text" at bounding box center [91, 10] width 94 height 9
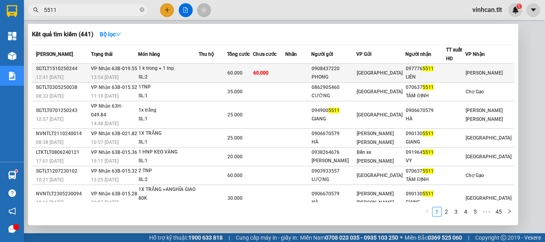
type input "5511"
click at [152, 66] on div "1 k trong + 1 tnp" at bounding box center [168, 68] width 60 height 9
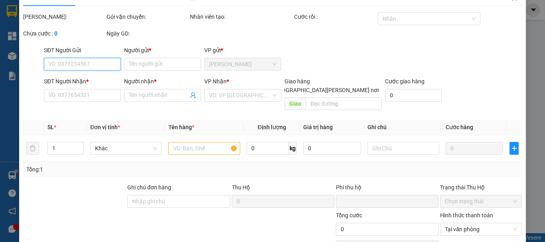
type input "0908437220"
type input "PHONG"
type input "0977765511"
type input "LIÊN"
type input "0"
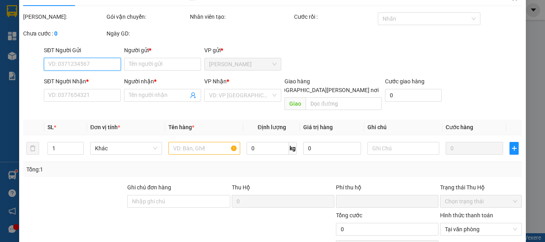
type input "60.000"
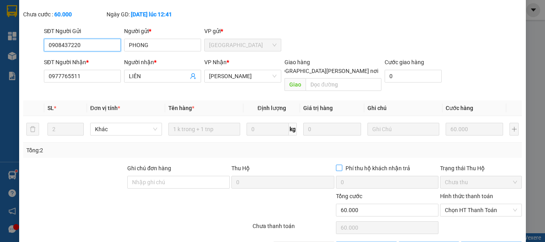
scroll to position [54, 0]
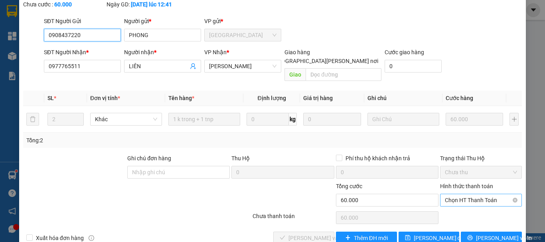
click at [458, 194] on span "Chọn HT Thanh Toán" at bounding box center [481, 200] width 72 height 12
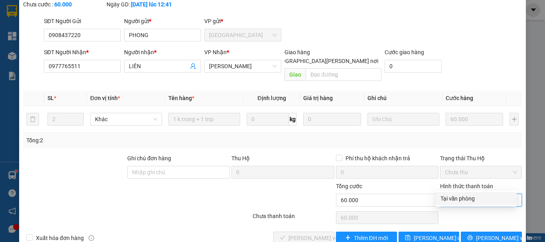
click at [453, 196] on div "Tại văn phòng" at bounding box center [475, 198] width 71 height 9
type input "0"
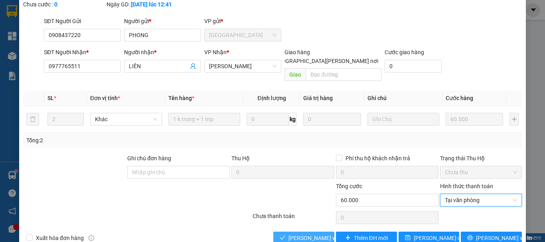
click at [300, 234] on span "[PERSON_NAME] và [PERSON_NAME] hàng" at bounding box center [342, 238] width 108 height 9
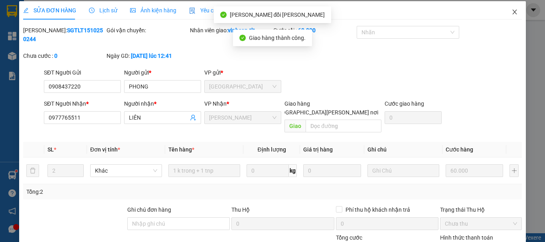
scroll to position [0, 0]
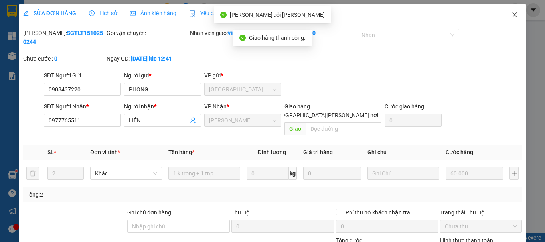
click at [506, 10] on span "Close" at bounding box center [514, 15] width 22 height 22
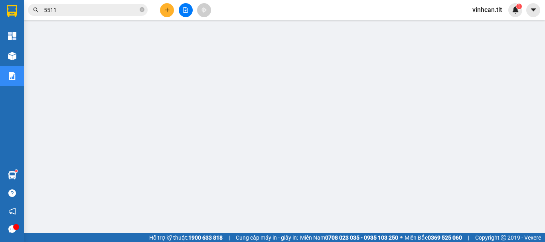
click at [67, 11] on input "5511" at bounding box center [91, 10] width 94 height 9
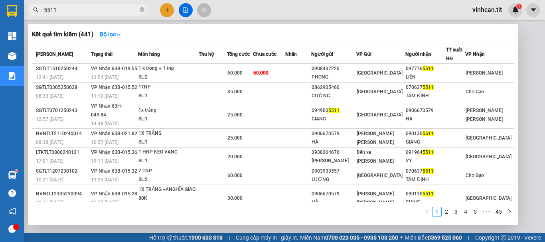
click at [67, 11] on input "5511" at bounding box center [91, 10] width 94 height 9
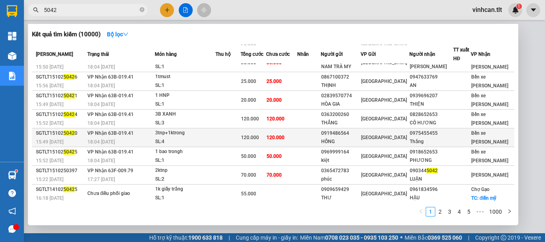
scroll to position [49, 0]
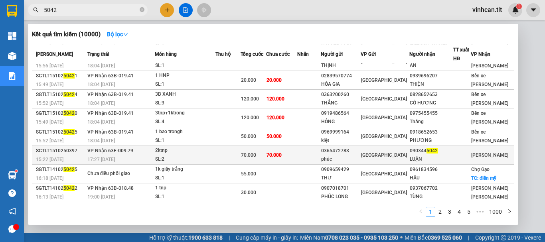
type input "5042"
click at [137, 151] on td "[PERSON_NAME] 63F-009.79 17:27 [DATE]" at bounding box center [119, 155] width 69 height 19
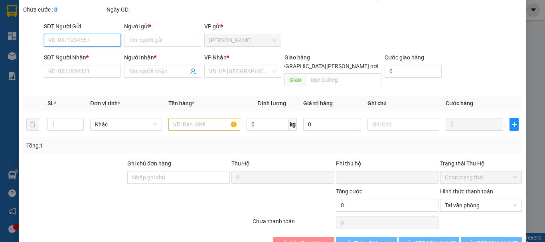
scroll to position [55, 0]
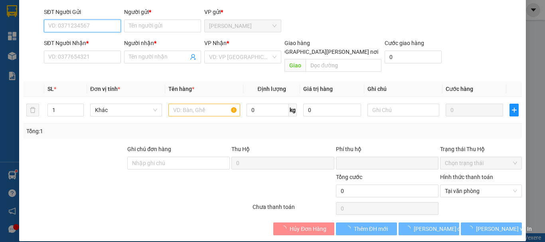
type input "0365472783"
type input "phúc"
type input "0903445042"
type input "LUẬN"
type input "0"
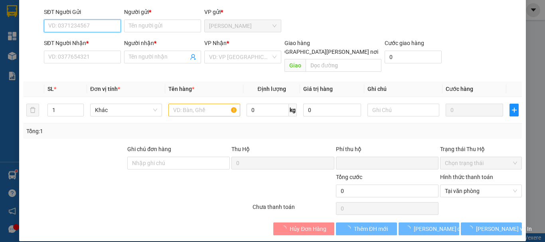
type input "70.000"
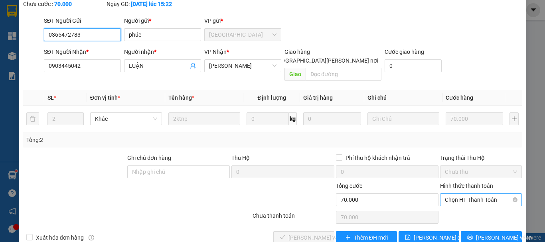
click at [467, 194] on span "Chọn HT Thanh Toán" at bounding box center [481, 200] width 72 height 12
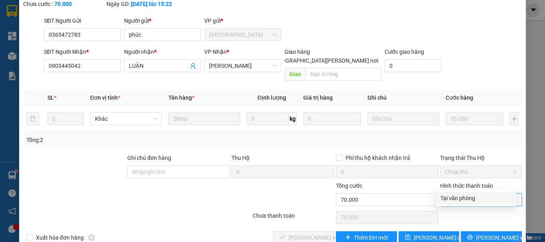
click at [468, 194] on div "Tại văn phòng" at bounding box center [475, 198] width 71 height 9
type input "0"
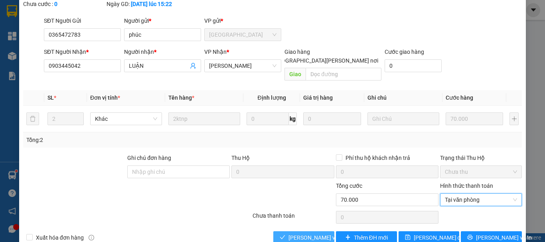
click at [283, 231] on button "[PERSON_NAME] và [PERSON_NAME] hàng" at bounding box center [303, 237] width 61 height 13
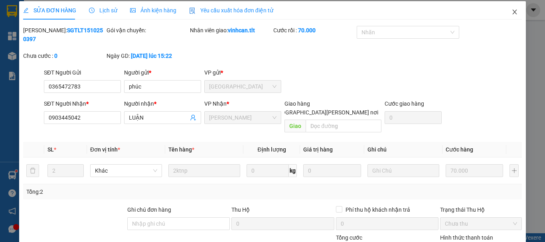
scroll to position [0, 0]
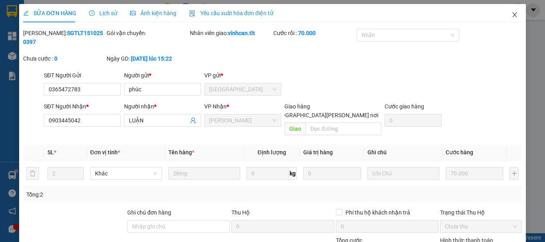
click at [511, 13] on icon "close" at bounding box center [514, 15] width 6 height 6
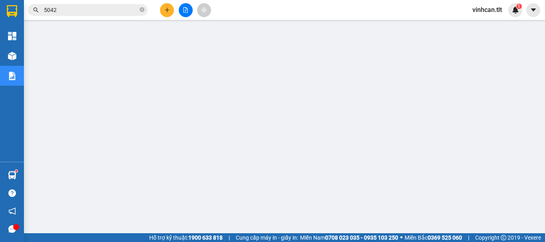
click at [11, 173] on img at bounding box center [12, 175] width 8 height 8
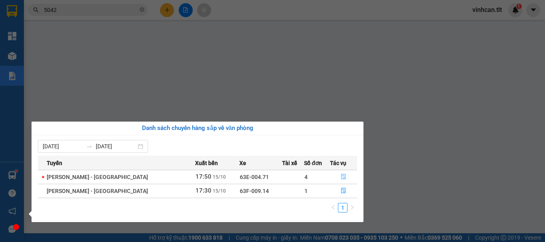
click at [341, 176] on icon "file-done" at bounding box center [344, 177] width 6 height 6
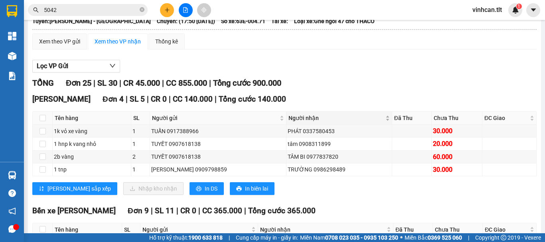
scroll to position [80, 0]
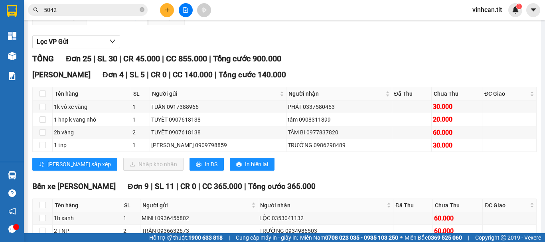
click at [94, 9] on input "5042" at bounding box center [91, 10] width 94 height 9
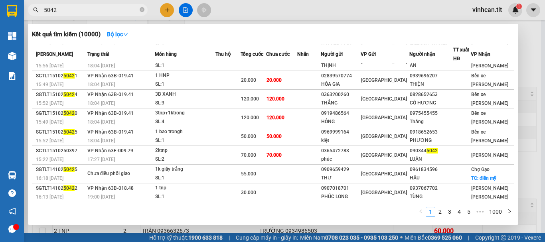
click at [94, 9] on input "5042" at bounding box center [91, 10] width 94 height 9
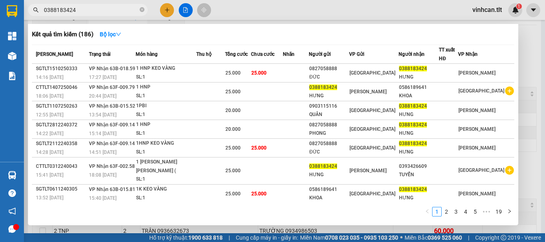
type input "0388183424"
click at [185, 8] on div at bounding box center [272, 121] width 545 height 242
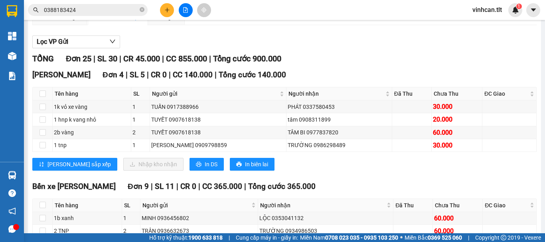
click at [185, 9] on icon "file-add" at bounding box center [186, 10] width 6 height 6
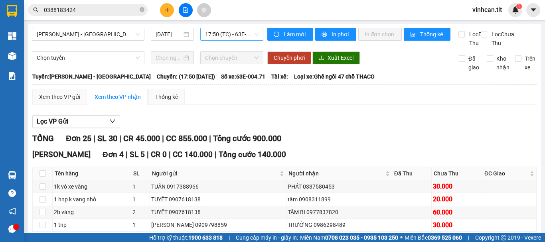
click at [221, 31] on span "17:50 (TC) - 63E-004.71" at bounding box center [231, 34] width 53 height 12
type input "859"
click at [222, 49] on div "14:30 - 63B-018.59" at bounding box center [234, 50] width 62 height 9
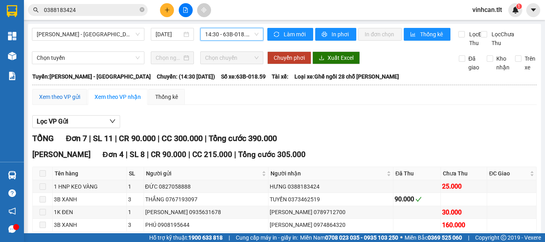
click at [57, 101] on div "Xem theo VP gửi" at bounding box center [59, 97] width 41 height 9
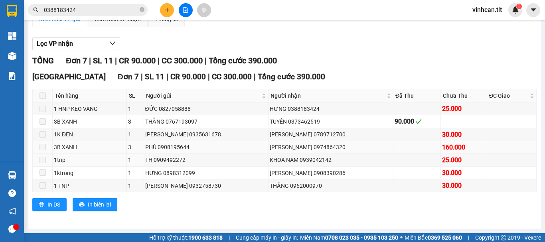
scroll to position [80, 0]
click at [94, 12] on input "0388183424" at bounding box center [91, 10] width 94 height 9
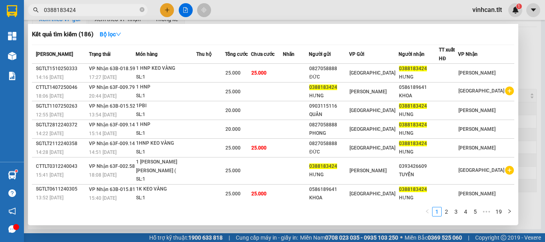
click at [94, 12] on input "0388183424" at bounding box center [91, 10] width 94 height 9
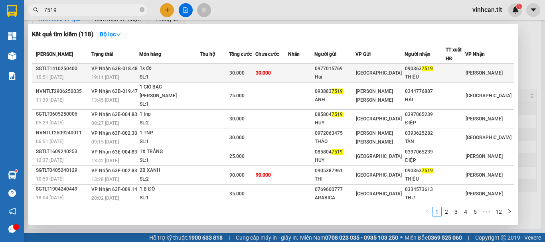
type input "7519"
click at [199, 66] on div "1x đỏ" at bounding box center [170, 68] width 60 height 9
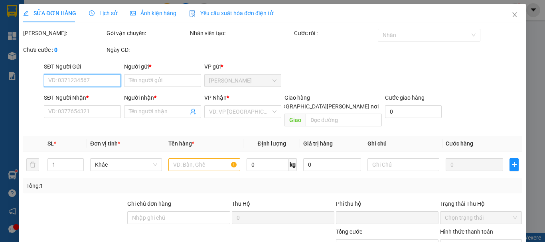
type input "0977015769"
type input "Hai"
type input "0903637519"
type input "THIỆU"
type input "0"
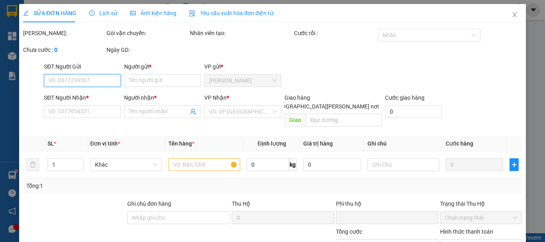
type input "30.000"
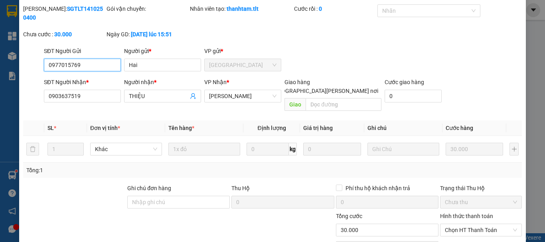
scroll to position [55, 0]
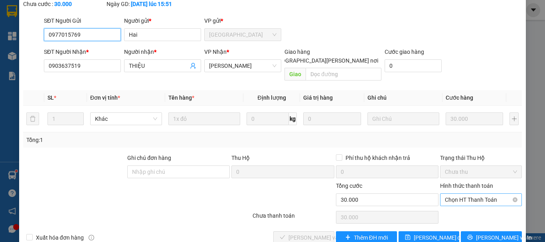
click at [449, 194] on span "Chọn HT Thanh Toán" at bounding box center [481, 200] width 72 height 12
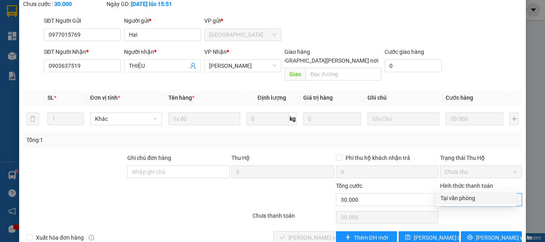
click at [446, 197] on div "Tại văn phòng" at bounding box center [475, 198] width 71 height 9
type input "0"
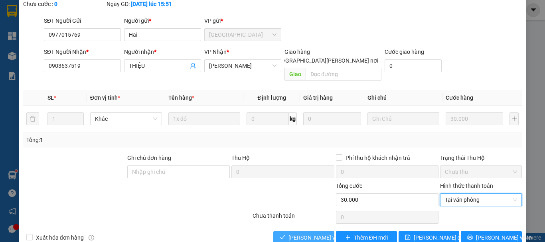
click at [316, 231] on button "[PERSON_NAME] và [PERSON_NAME] hàng" at bounding box center [303, 237] width 61 height 13
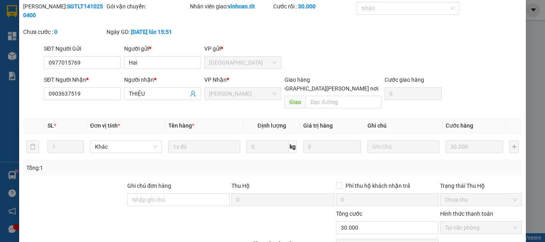
scroll to position [15, 0]
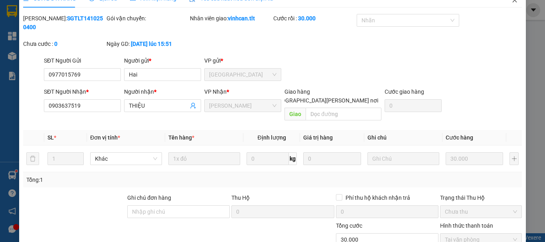
click at [508, 4] on span "Close" at bounding box center [514, 0] width 22 height 22
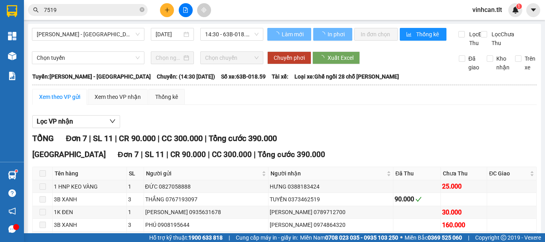
click at [123, 12] on input "7519" at bounding box center [91, 10] width 94 height 9
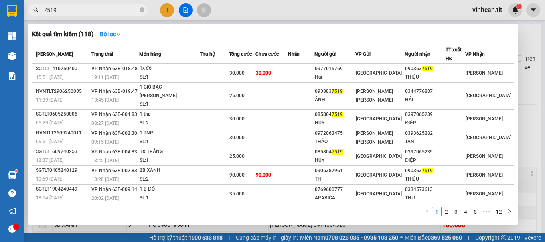
click at [123, 12] on input "7519" at bounding box center [91, 10] width 94 height 9
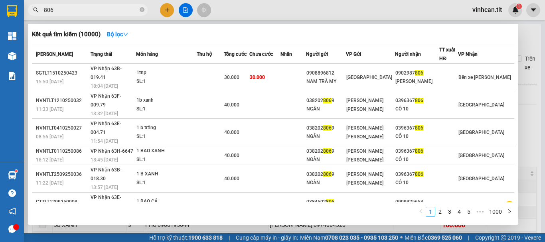
click at [43, 9] on span "806" at bounding box center [88, 10] width 120 height 12
click at [45, 7] on input "806" at bounding box center [91, 10] width 94 height 9
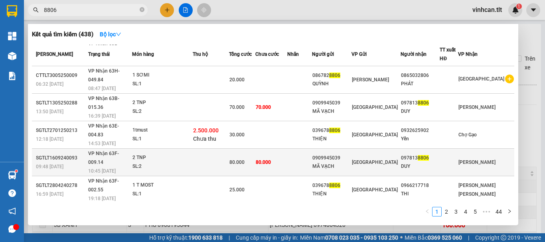
scroll to position [49, 0]
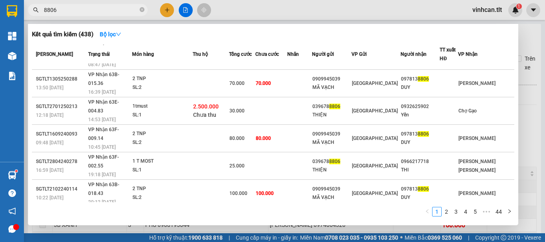
click at [94, 10] on input "8806" at bounding box center [91, 10] width 94 height 9
click at [94, 9] on input "8806" at bounding box center [91, 10] width 94 height 9
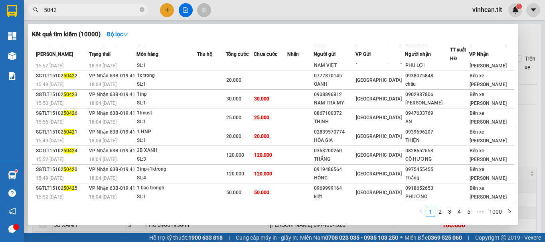
type input "5042"
